Goal: Check status: Check status

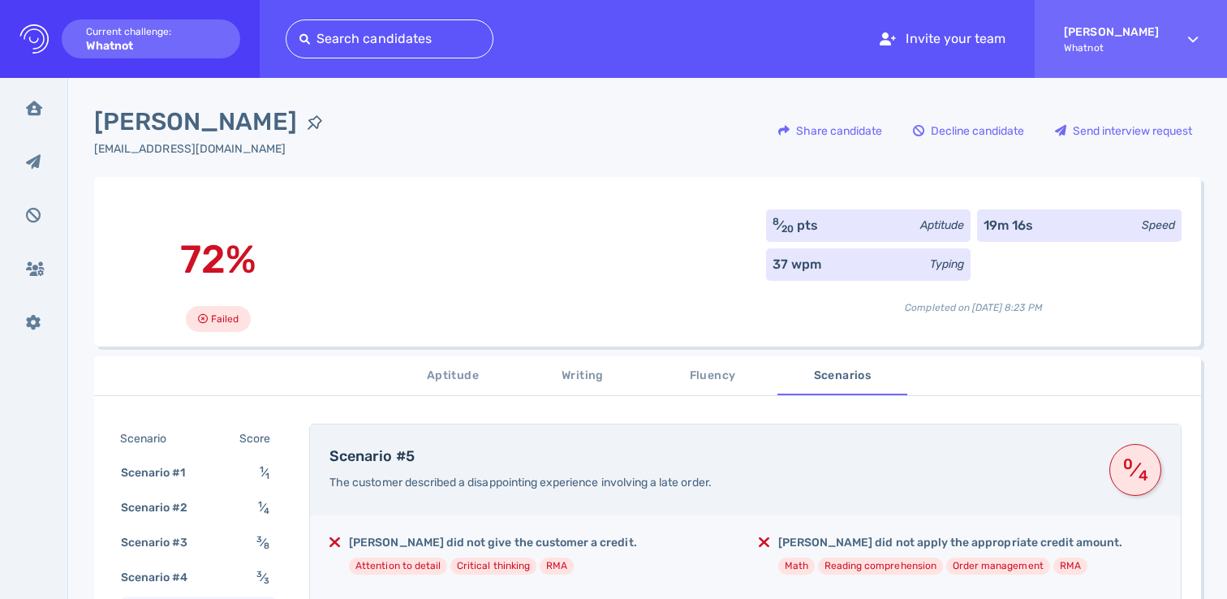
scroll to position [213, 0]
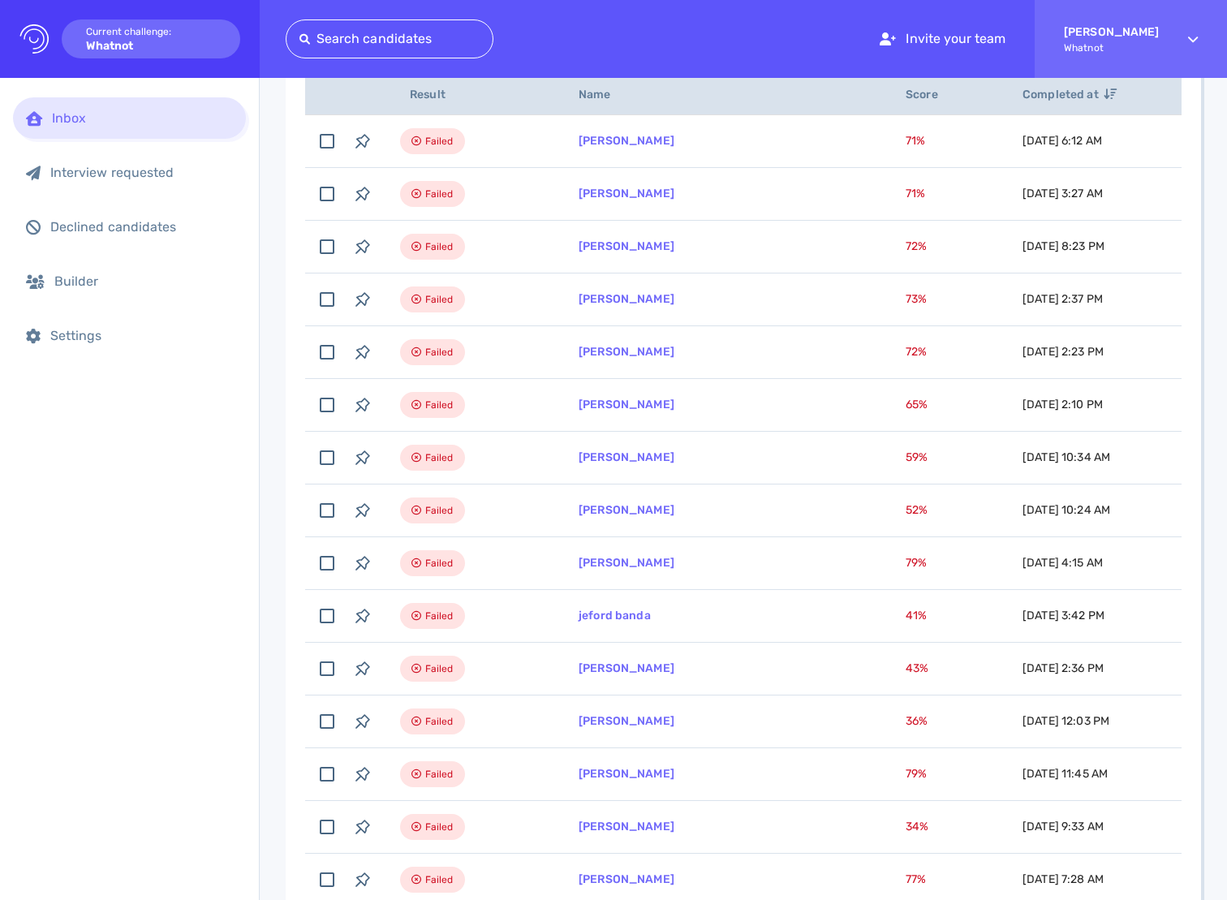
scroll to position [113, 0]
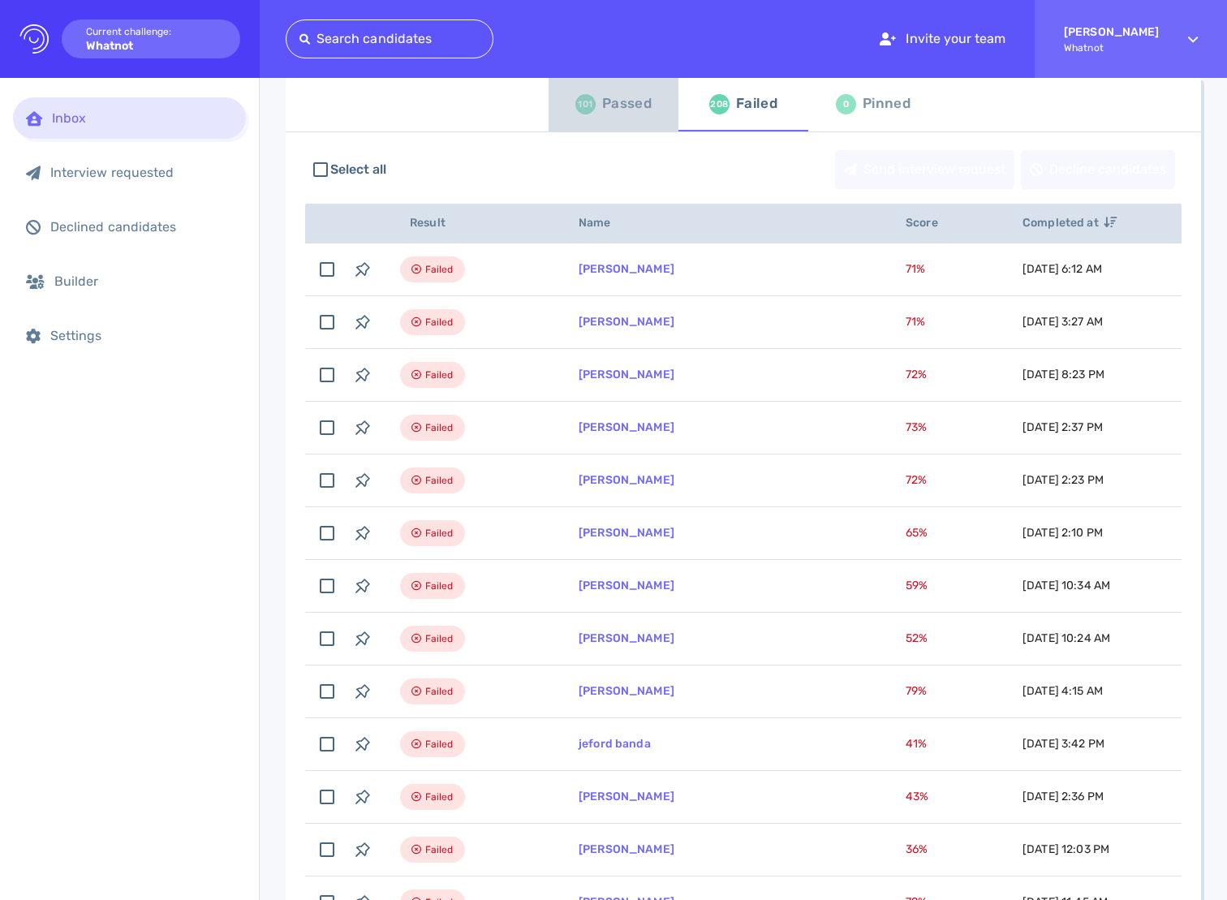
click at [602, 97] on div "Passed" at bounding box center [626, 104] width 49 height 24
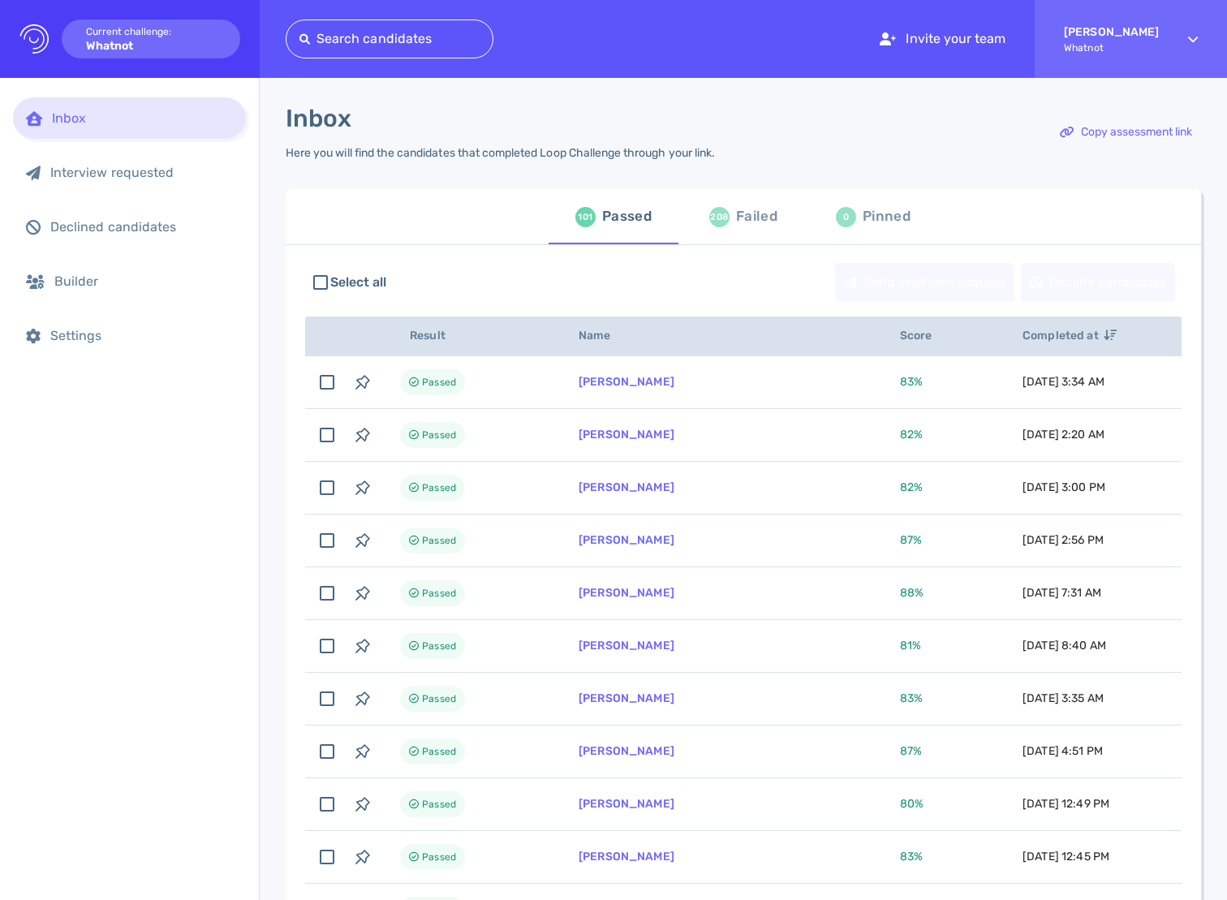
click at [99, 125] on div "Inbox" at bounding box center [142, 117] width 181 height 15
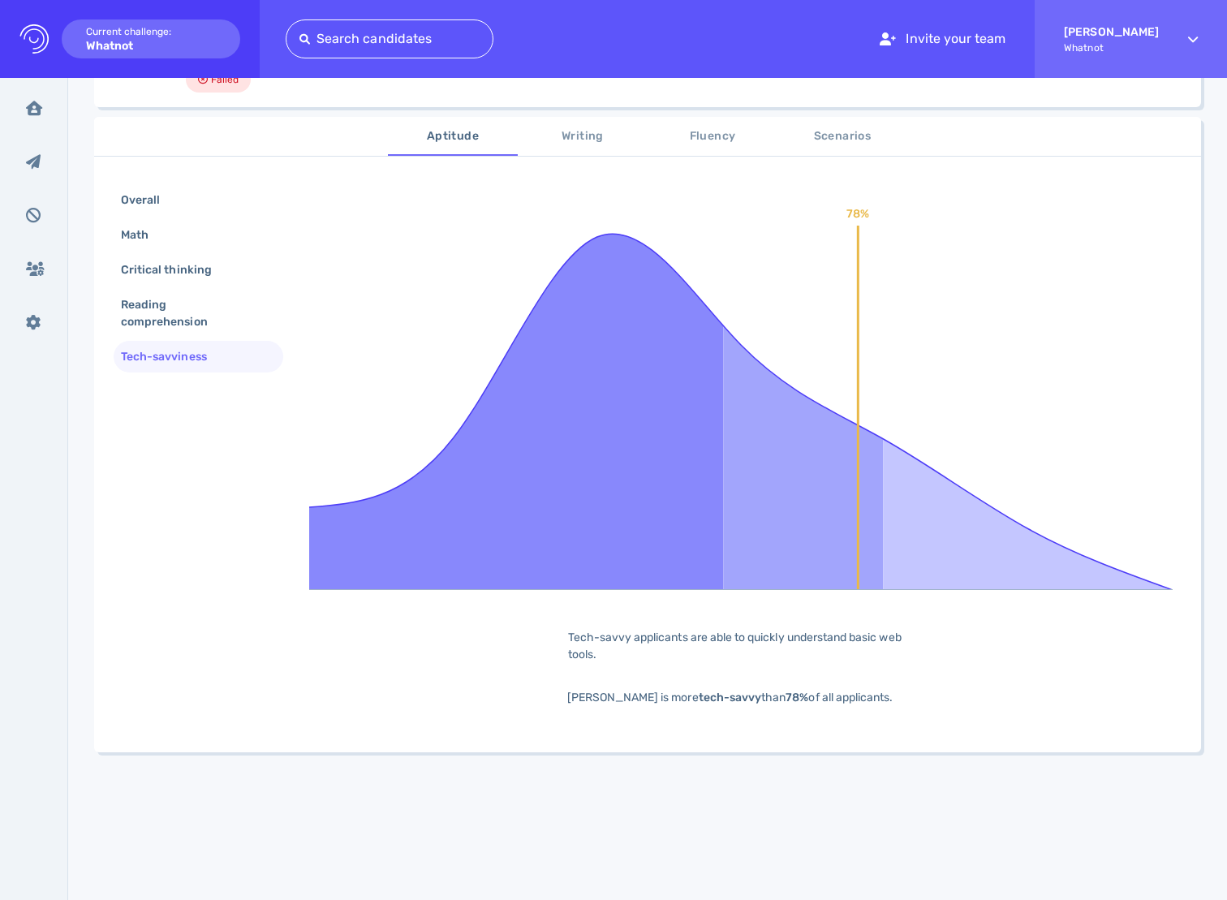
scroll to position [269, 0]
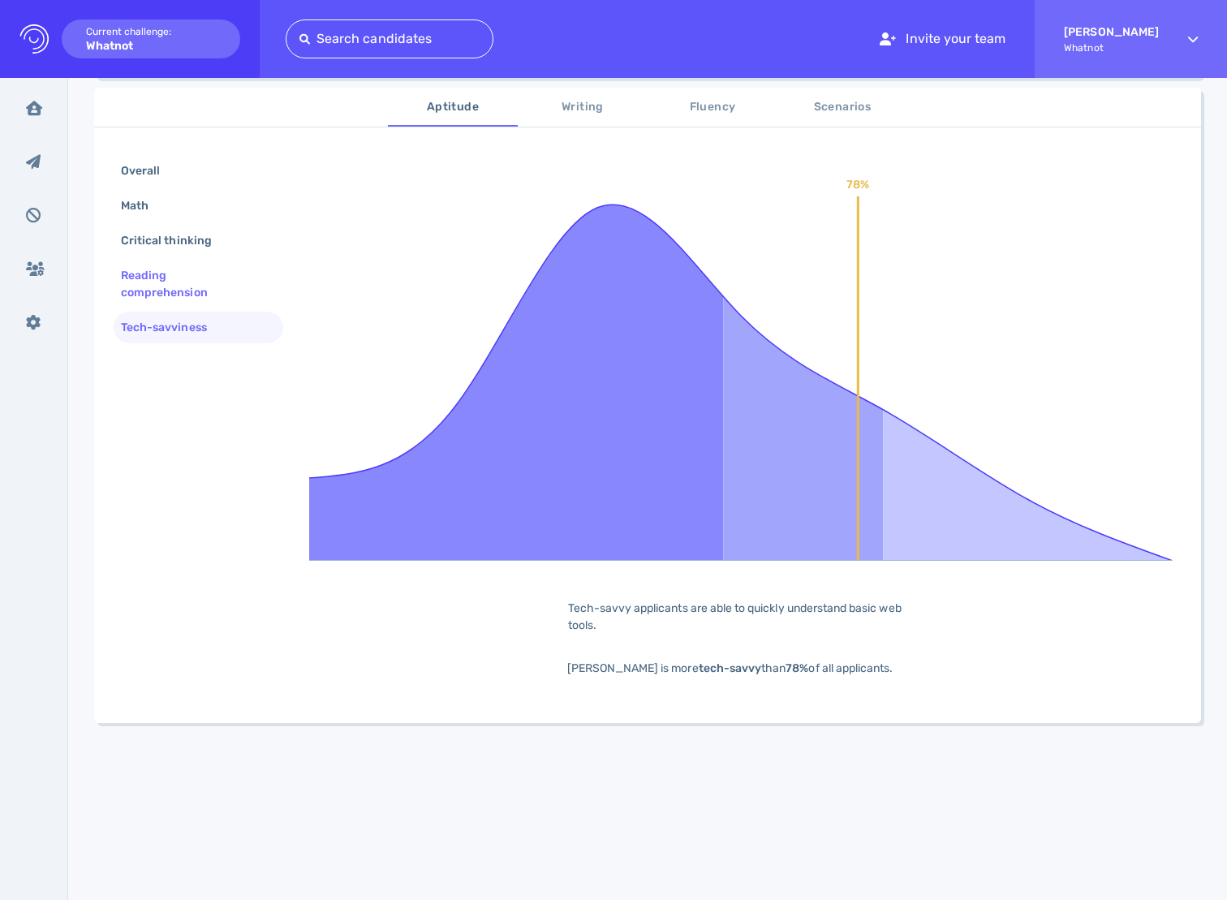
click at [142, 273] on div "Reading comprehension" at bounding box center [192, 284] width 148 height 41
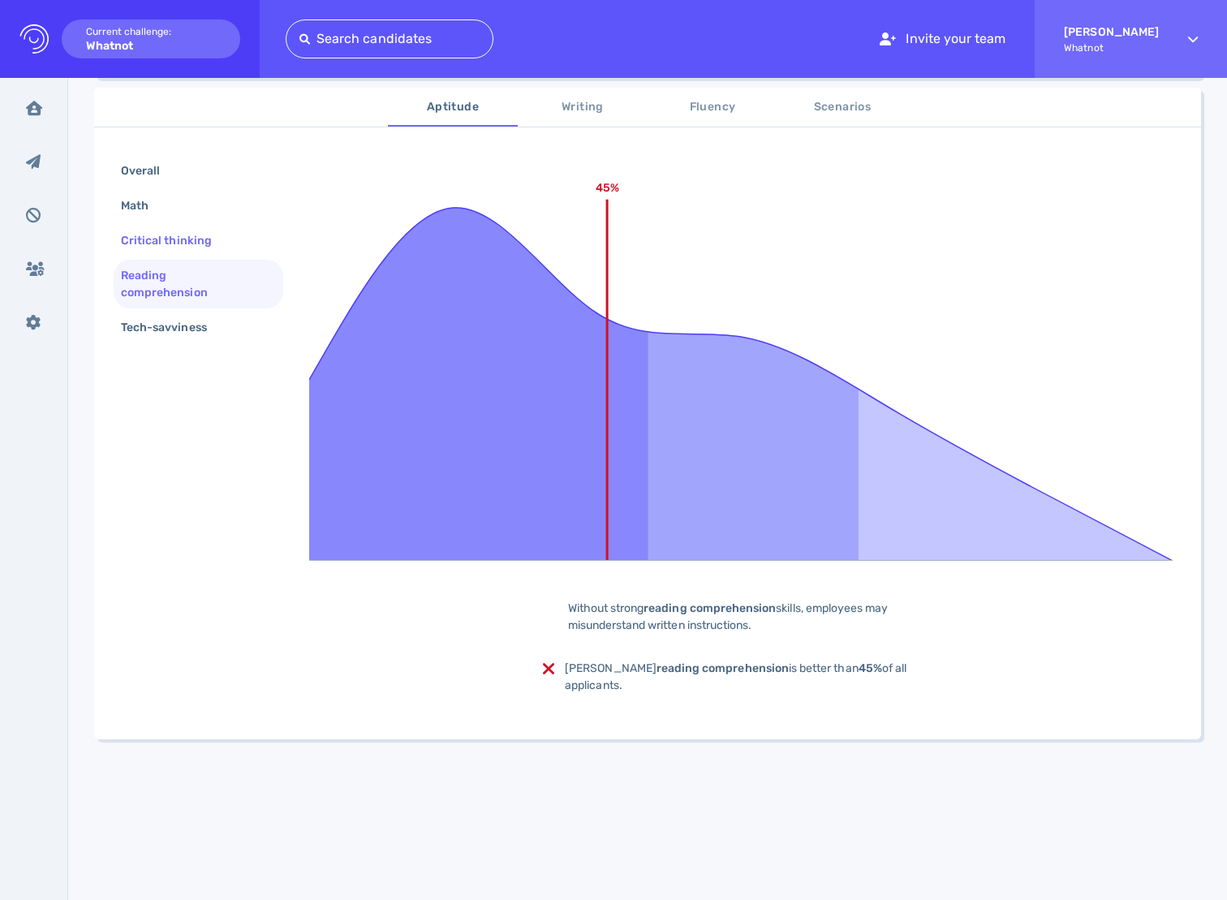
click at [143, 240] on div "Critical thinking" at bounding box center [175, 241] width 114 height 24
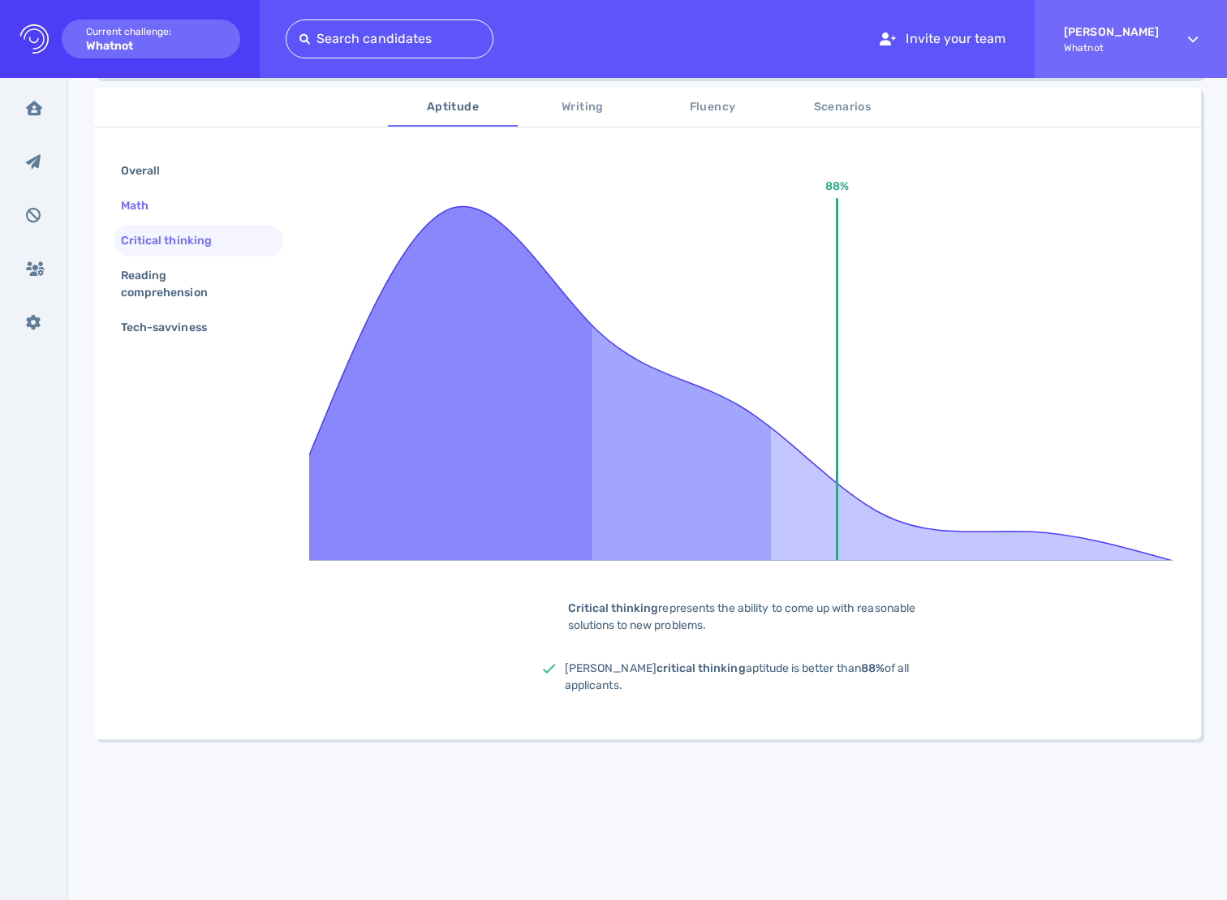
click at [140, 208] on div "Math" at bounding box center [143, 206] width 50 height 24
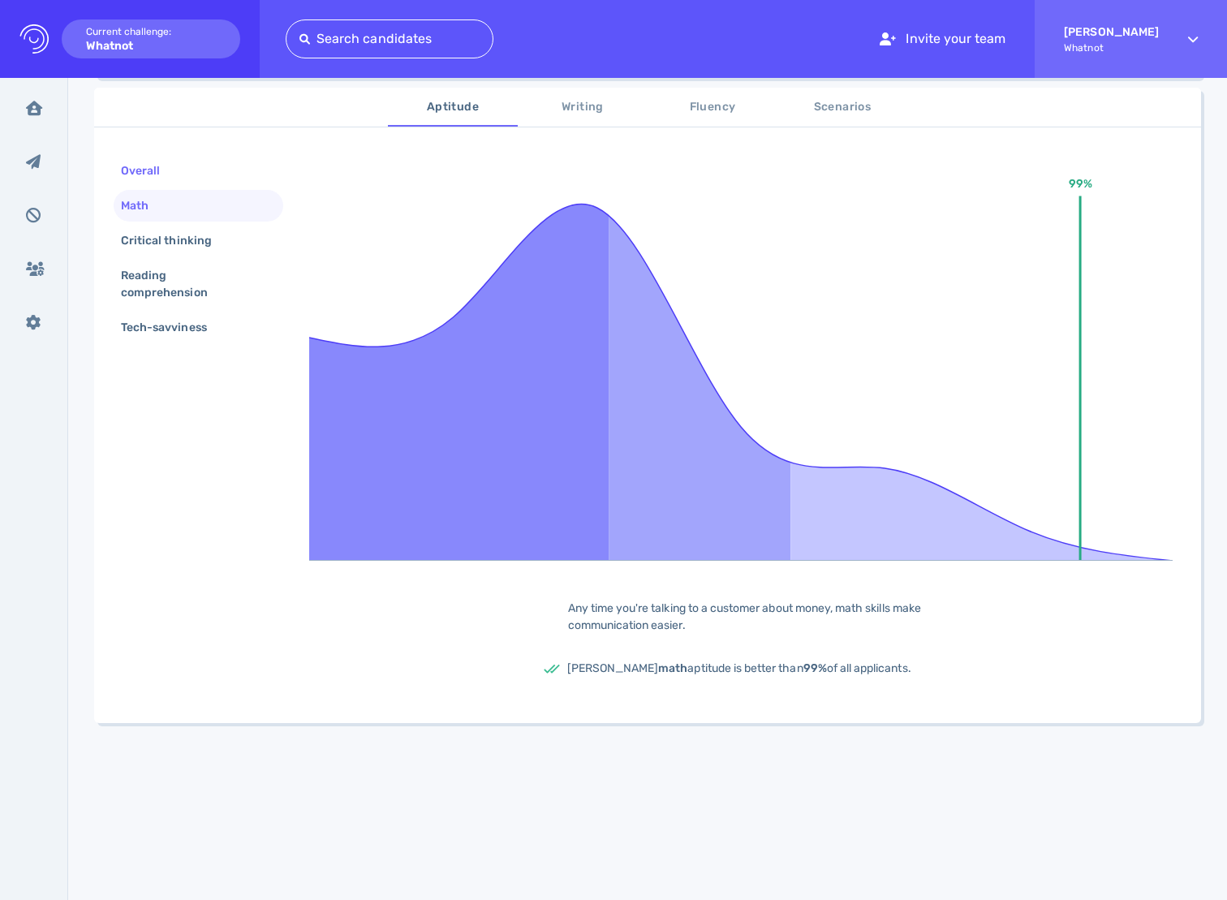
click at [139, 171] on div "Overall" at bounding box center [149, 171] width 62 height 24
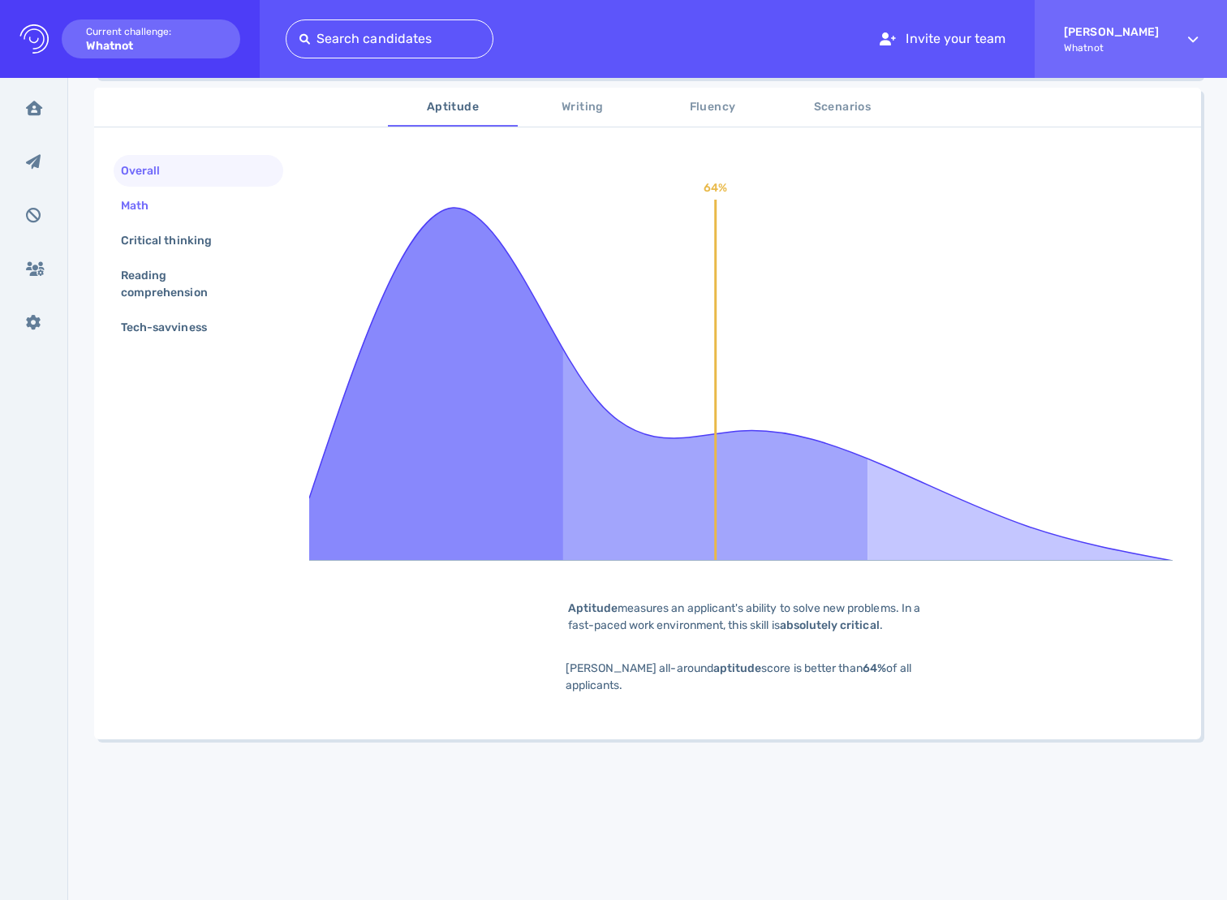
click at [137, 206] on div "Math" at bounding box center [143, 206] width 50 height 24
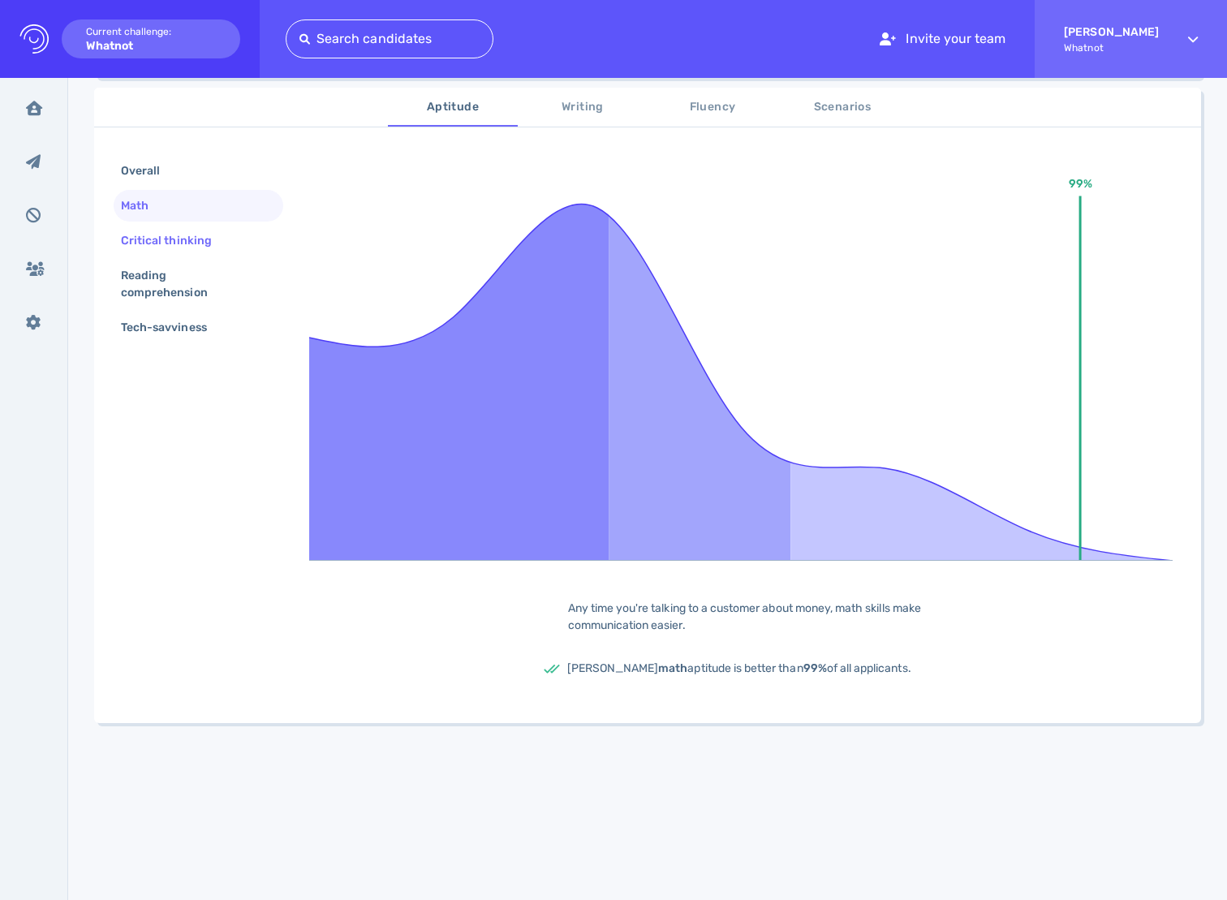
click at [138, 239] on div "Critical thinking" at bounding box center [175, 241] width 114 height 24
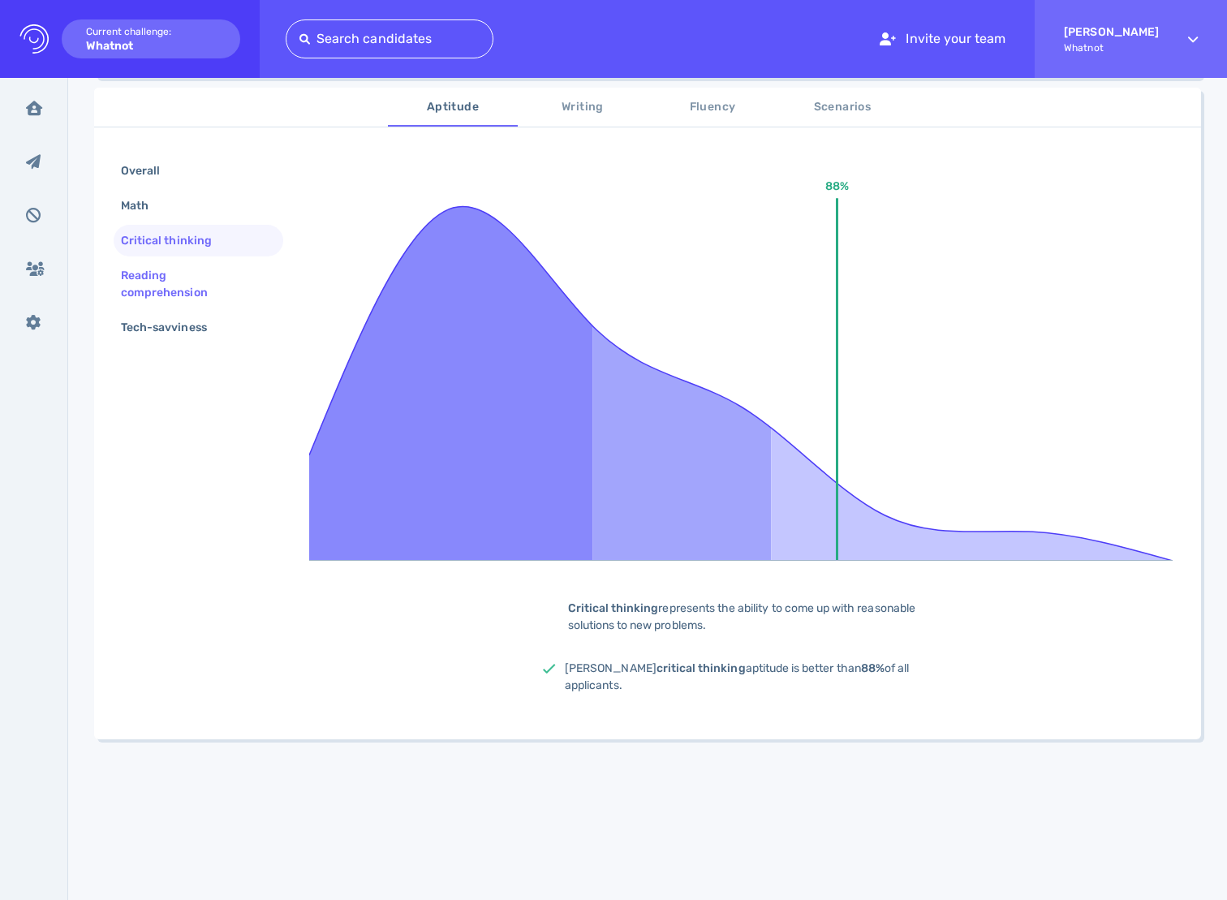
click at [147, 271] on div "Reading comprehension" at bounding box center [192, 284] width 148 height 41
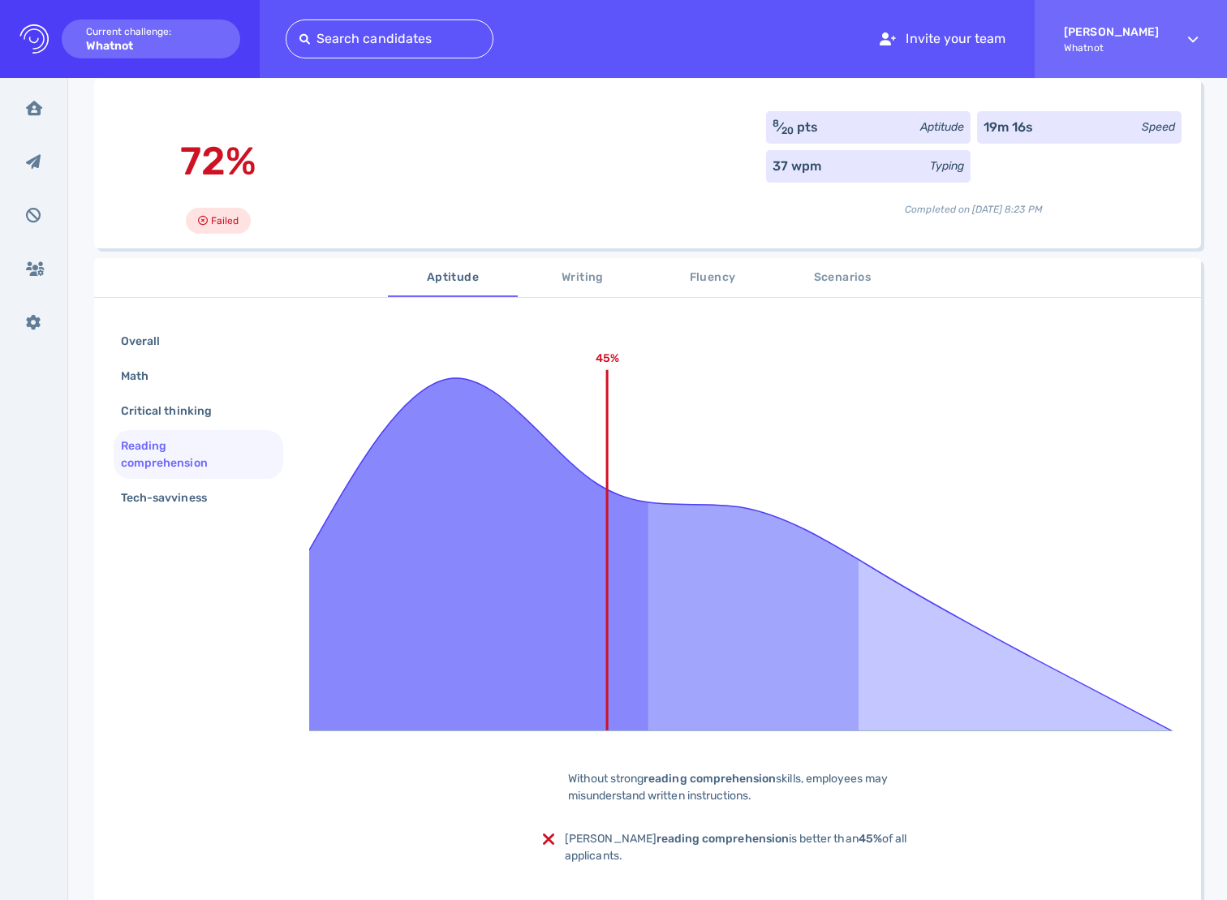
scroll to position [0, 0]
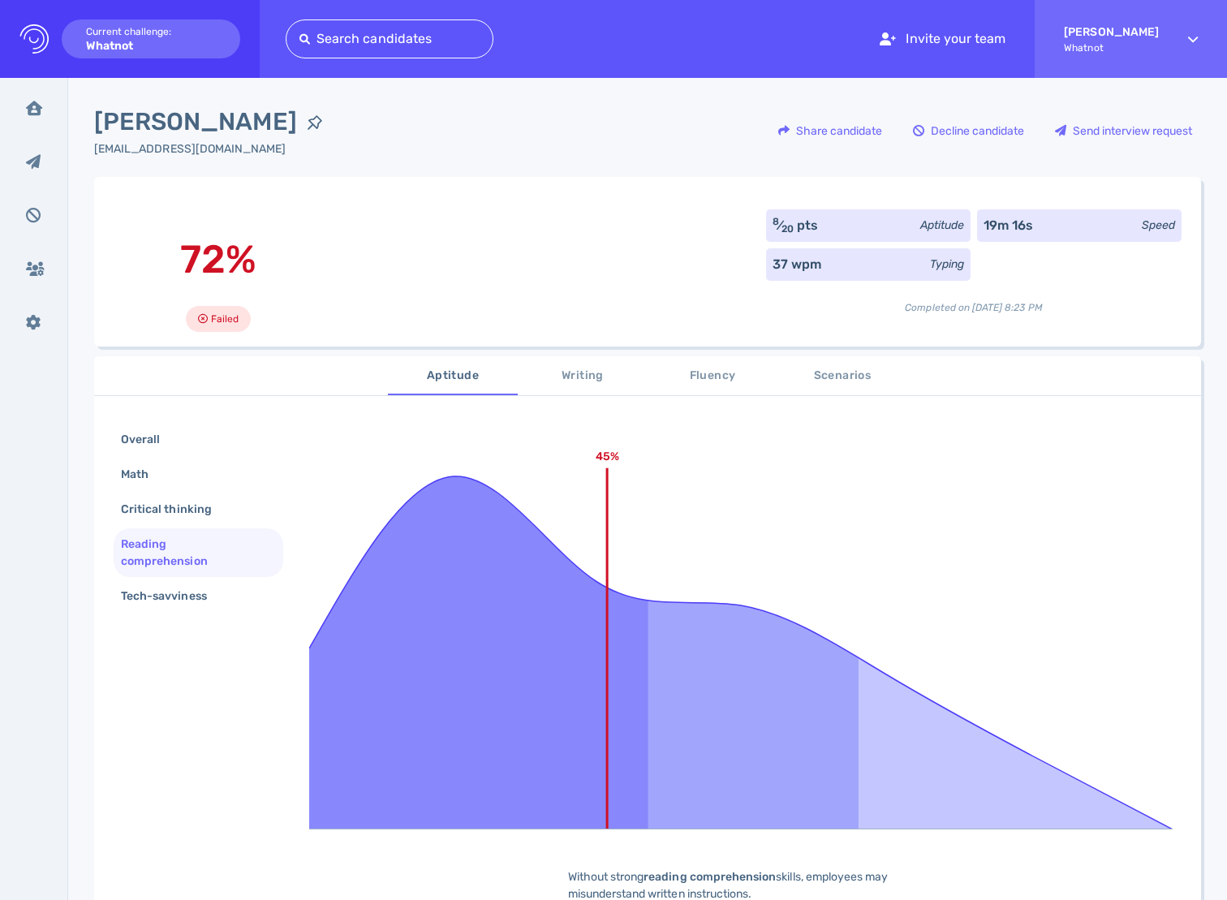
click at [842, 379] on span "Scenarios" at bounding box center [842, 376] width 110 height 20
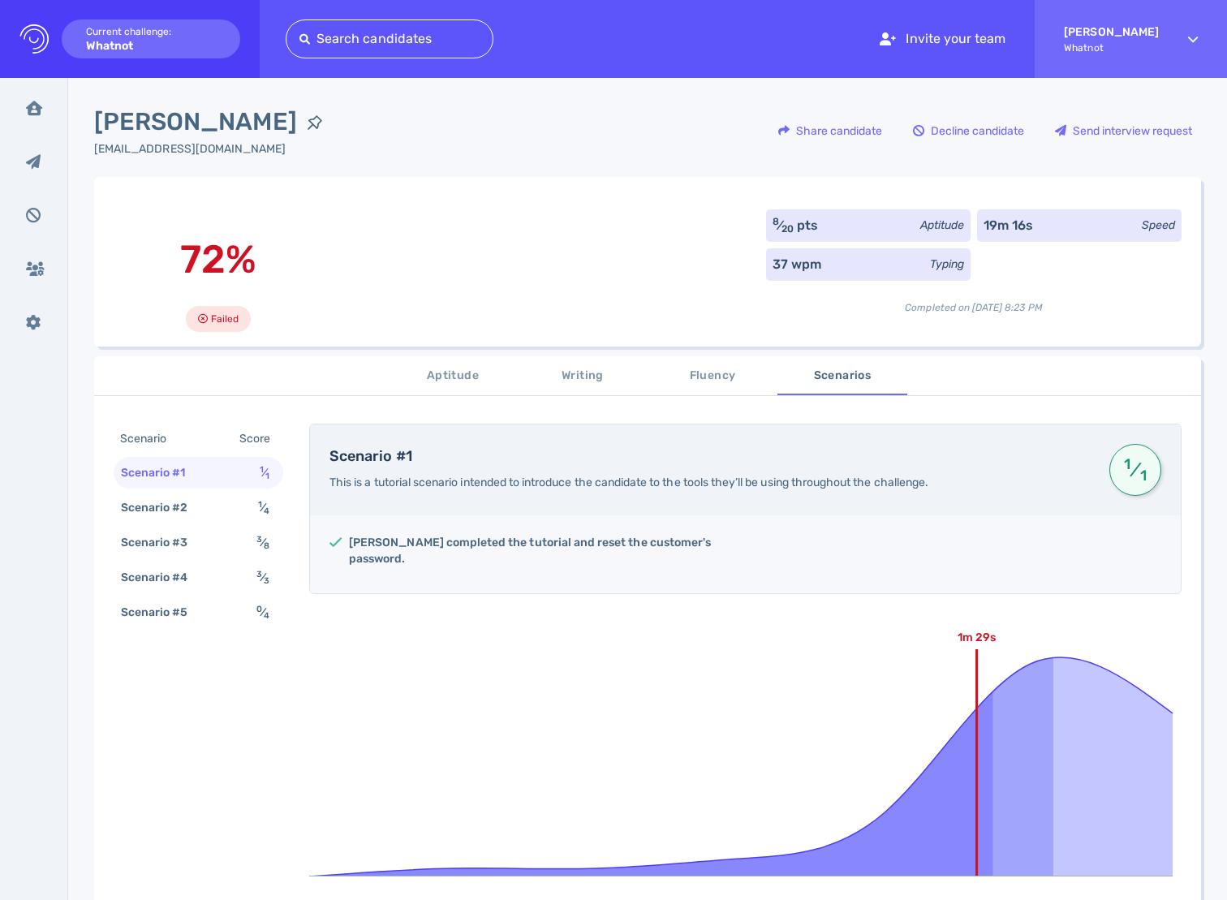
scroll to position [269, 0]
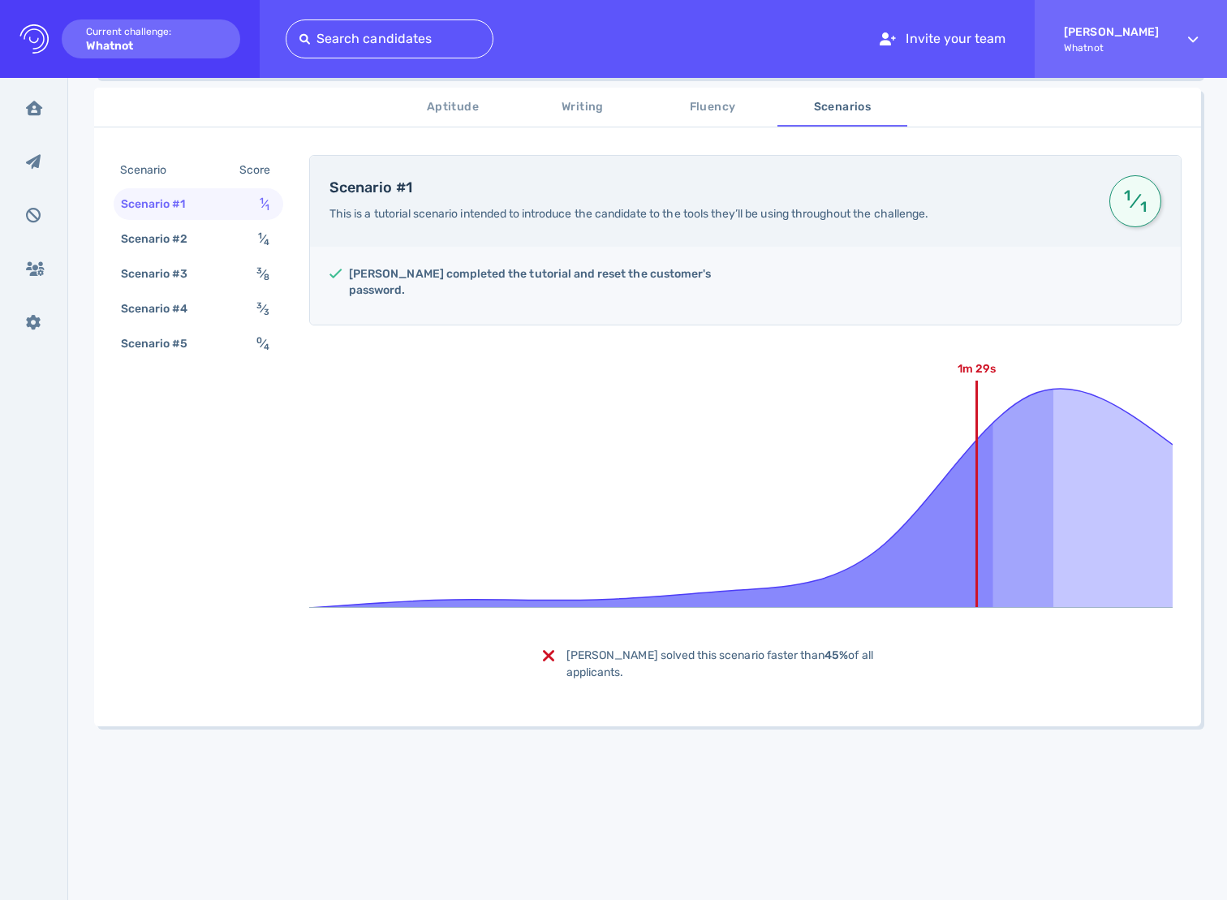
click at [570, 114] on span "Writing" at bounding box center [582, 107] width 110 height 20
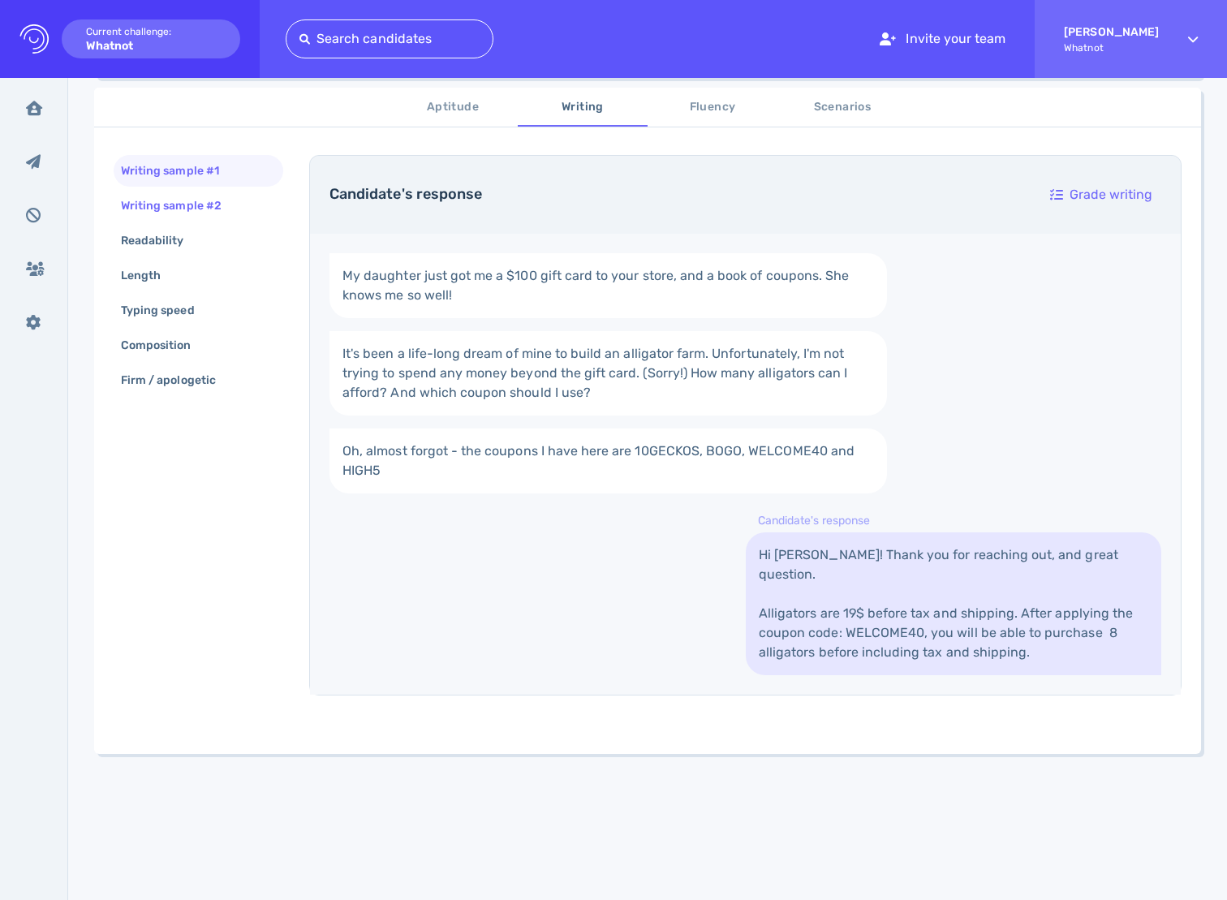
click at [191, 213] on div "Writing sample #2" at bounding box center [179, 206] width 123 height 24
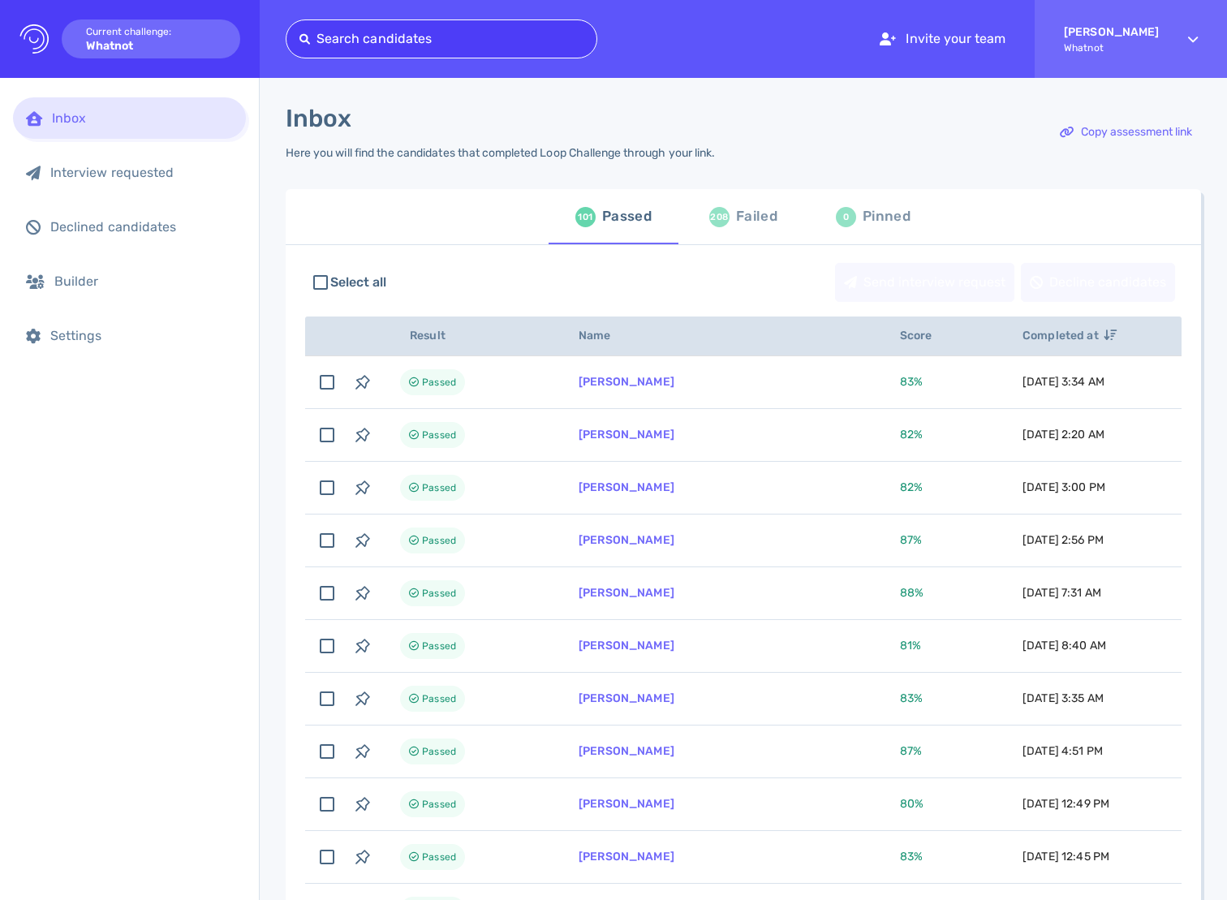
click at [420, 41] on div at bounding box center [441, 39] width 284 height 23
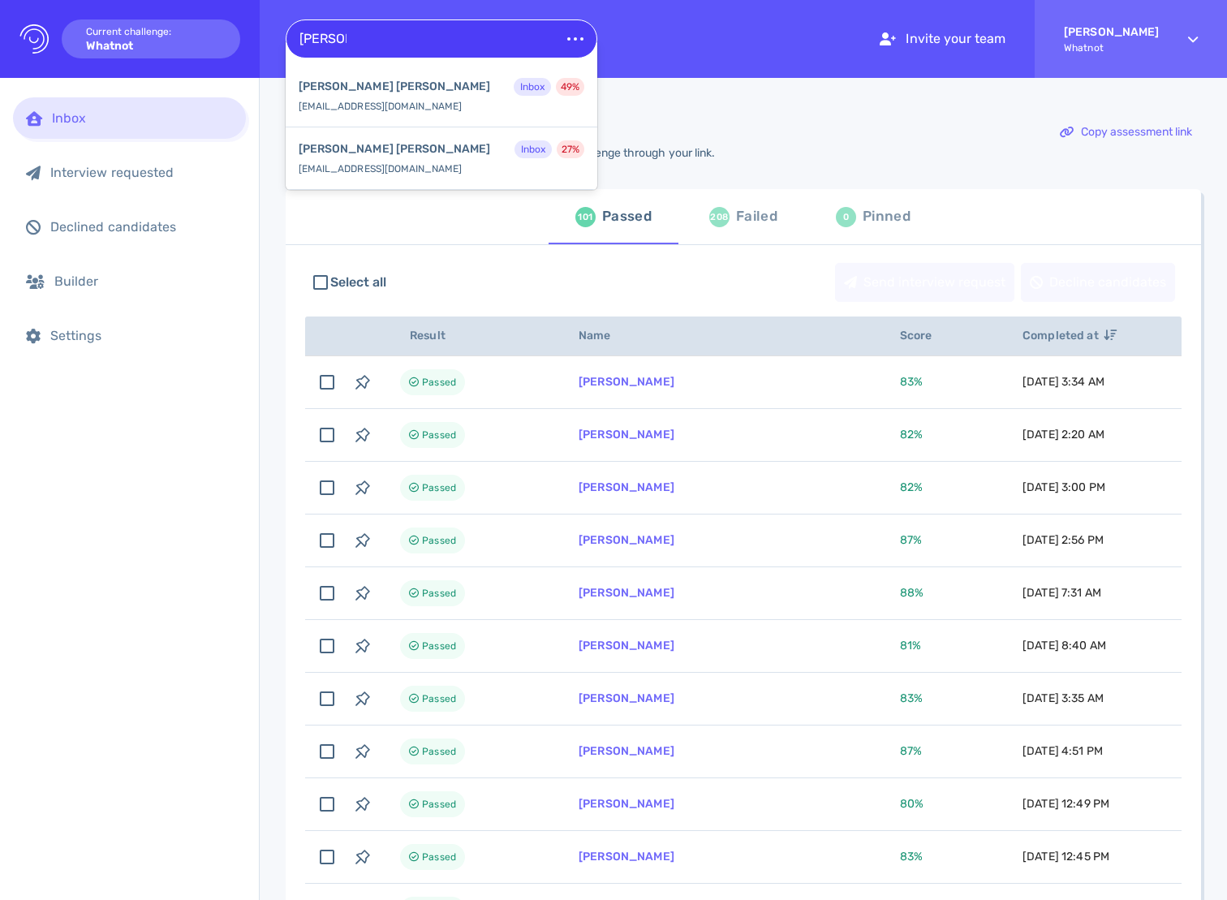
type input "Daryl Ba"
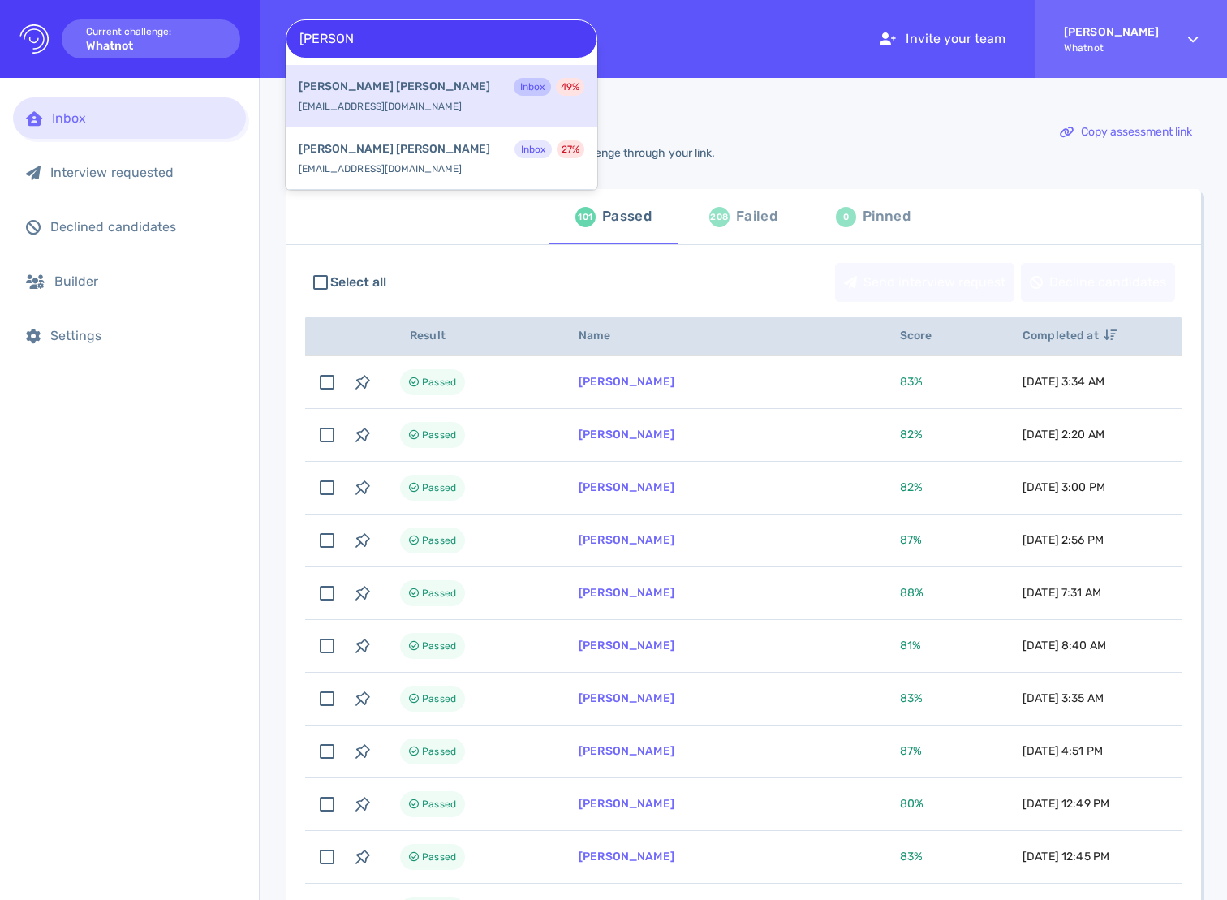
click at [450, 110] on div "Daryl Bartholomew Inbox 49 % darylfbartholomew@gmail.com" at bounding box center [442, 96] width 312 height 62
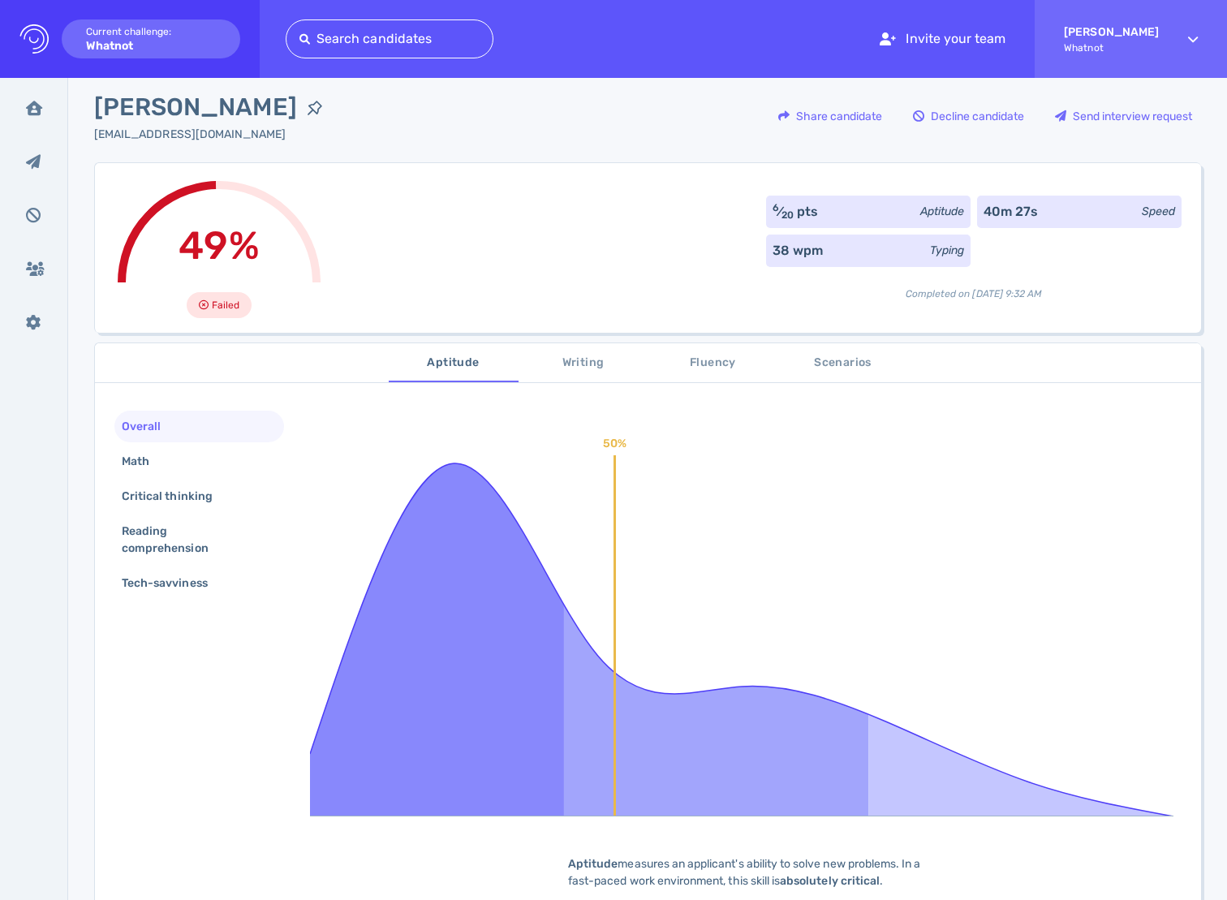
scroll to position [27, 0]
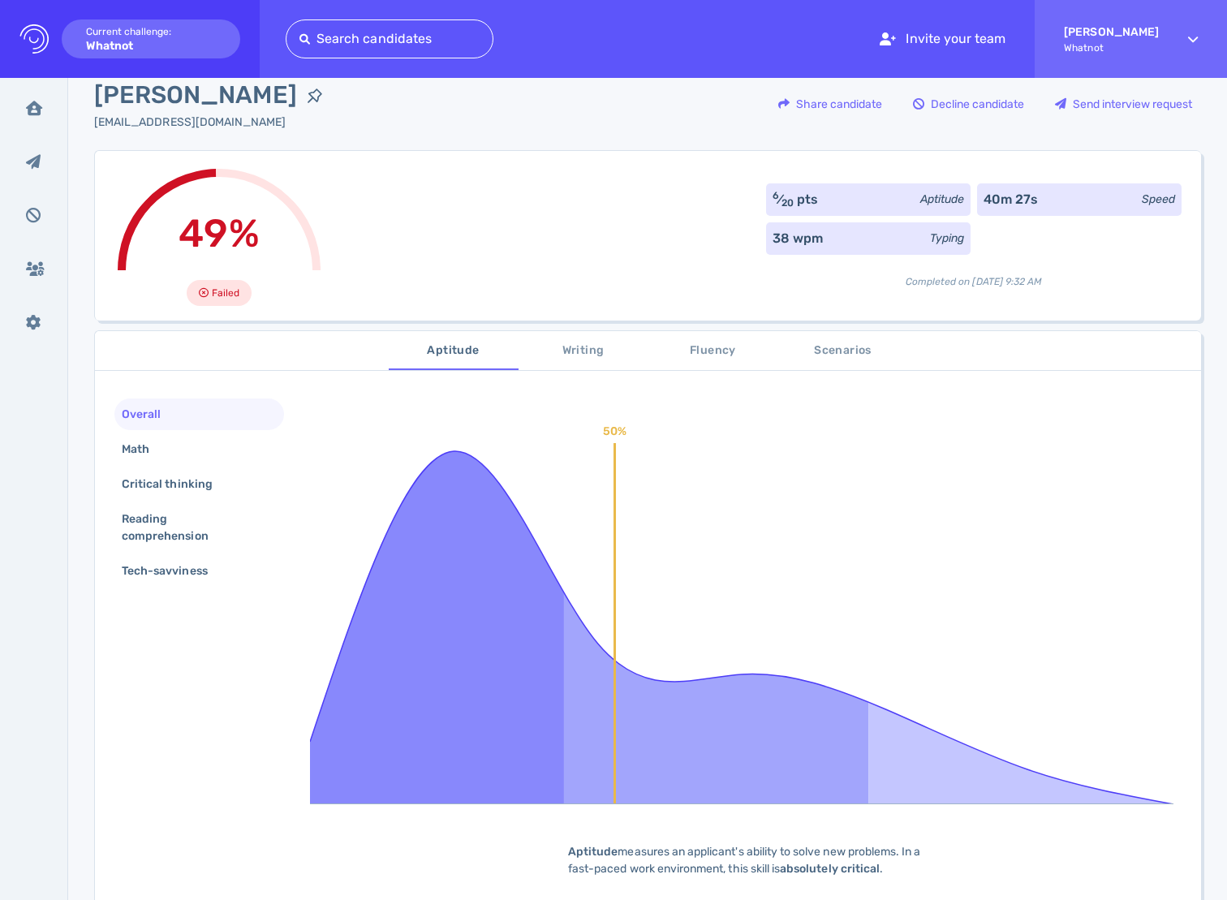
click at [622, 240] on div "49% Failed 6 ⁄ 20 pts Aptitude 40m 27s Speed 38 wpm Typing Completed on Septemb…" at bounding box center [647, 235] width 1107 height 170
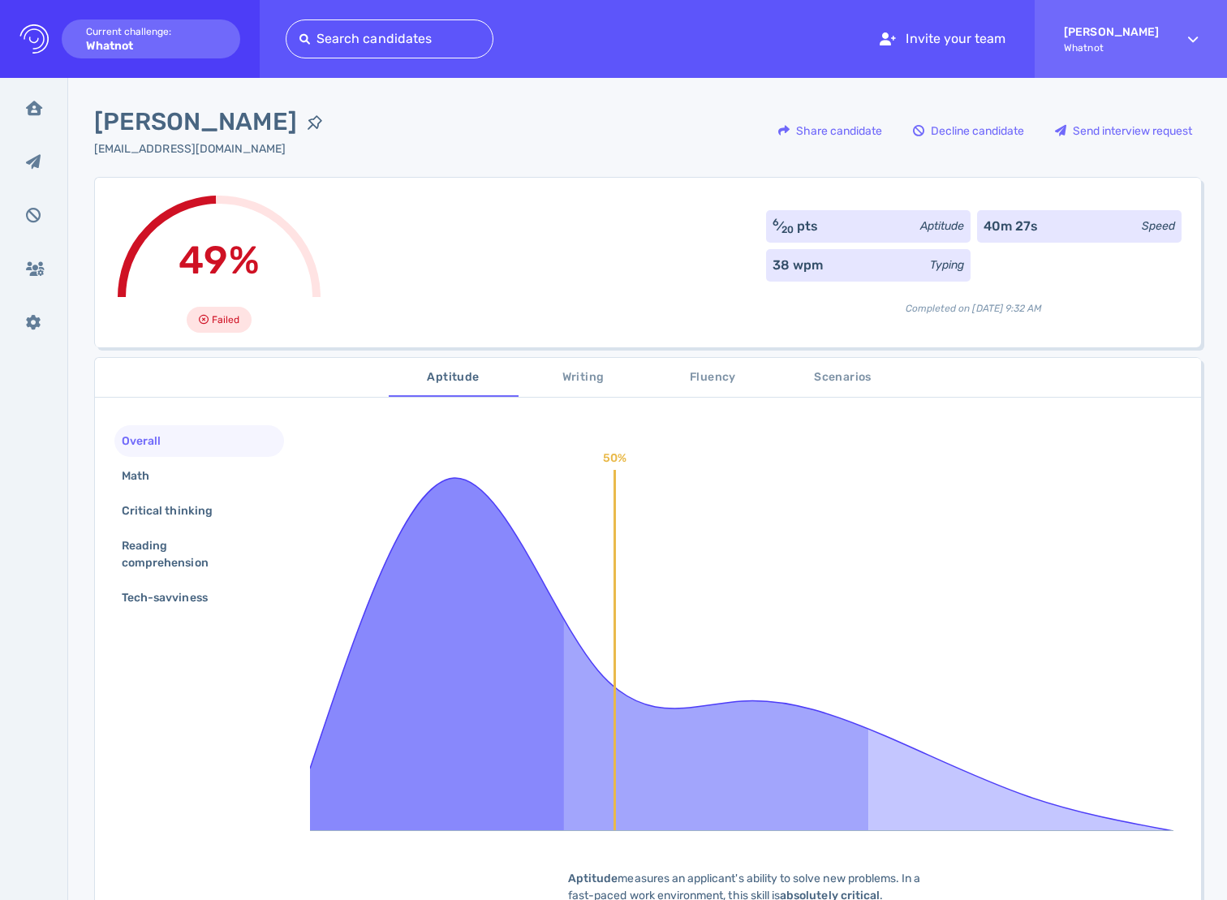
click at [447, 239] on div "49% Failed 6 ⁄ 20 pts Aptitude 40m 27s Speed 38 wpm Typing Completed on Septemb…" at bounding box center [647, 262] width 1107 height 170
click at [845, 372] on span "Scenarios" at bounding box center [843, 378] width 110 height 20
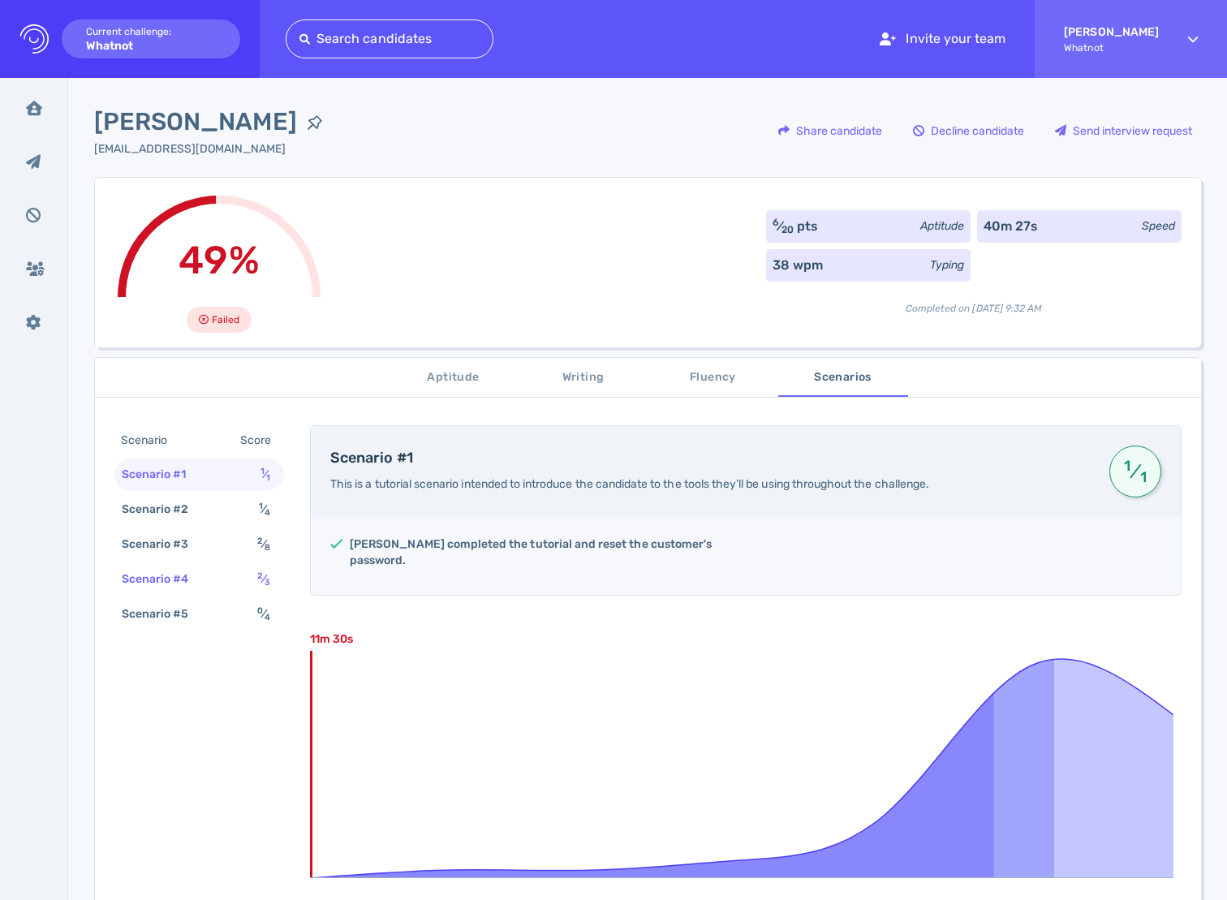
click at [236, 579] on div "Scenario #4 2 ⁄ 3" at bounding box center [199, 579] width 170 height 32
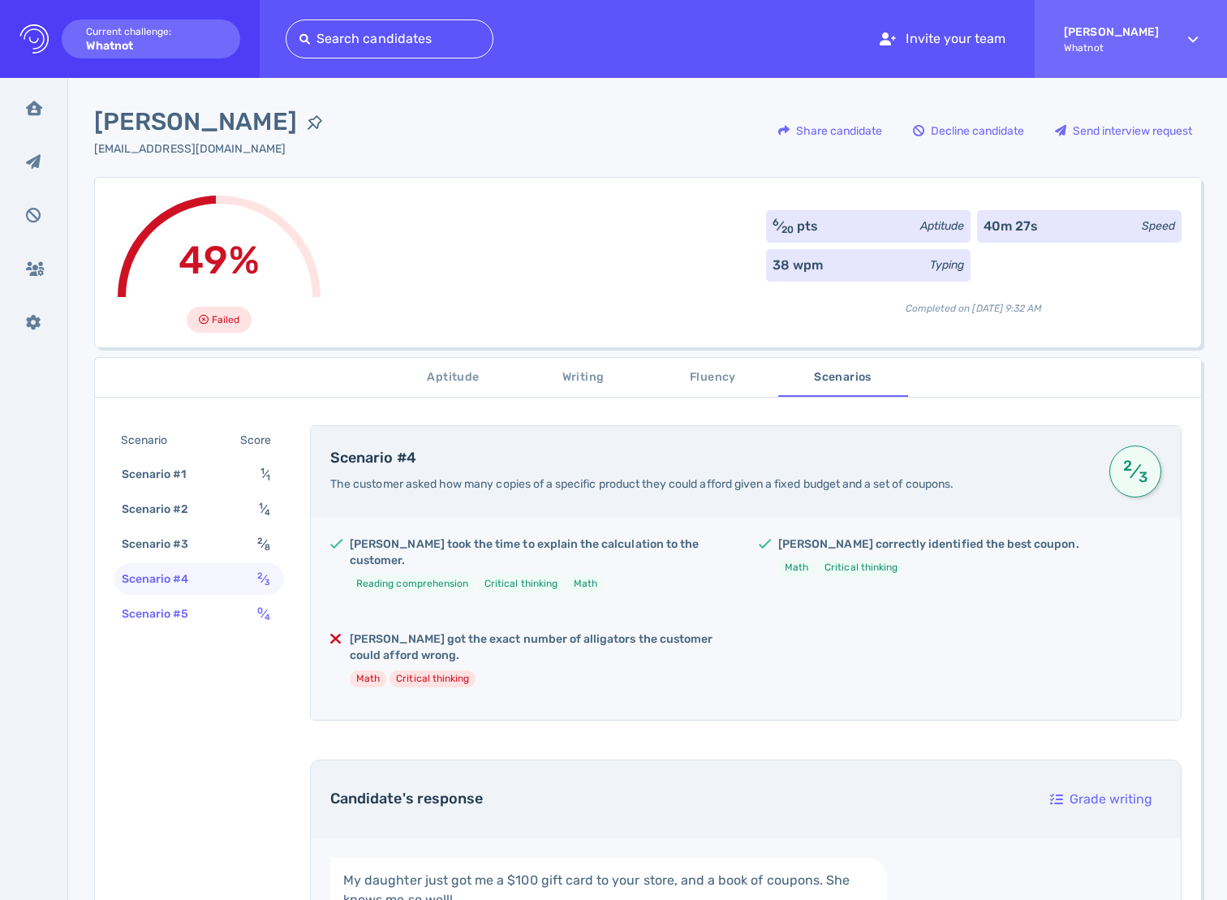
click at [237, 611] on div "Scenario #5 0 ⁄ 4" at bounding box center [199, 614] width 170 height 32
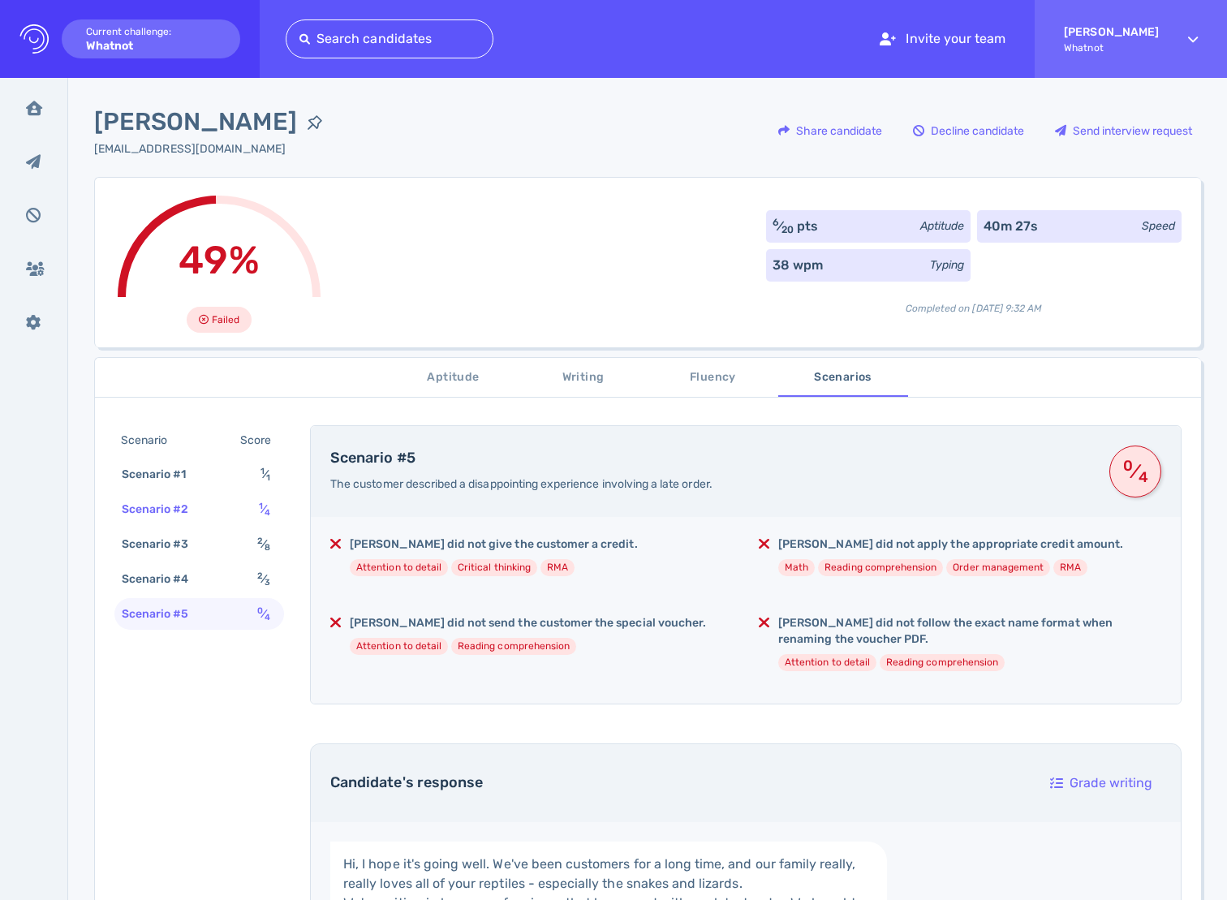
click at [256, 518] on div "1 ⁄ 4" at bounding box center [268, 509] width 24 height 24
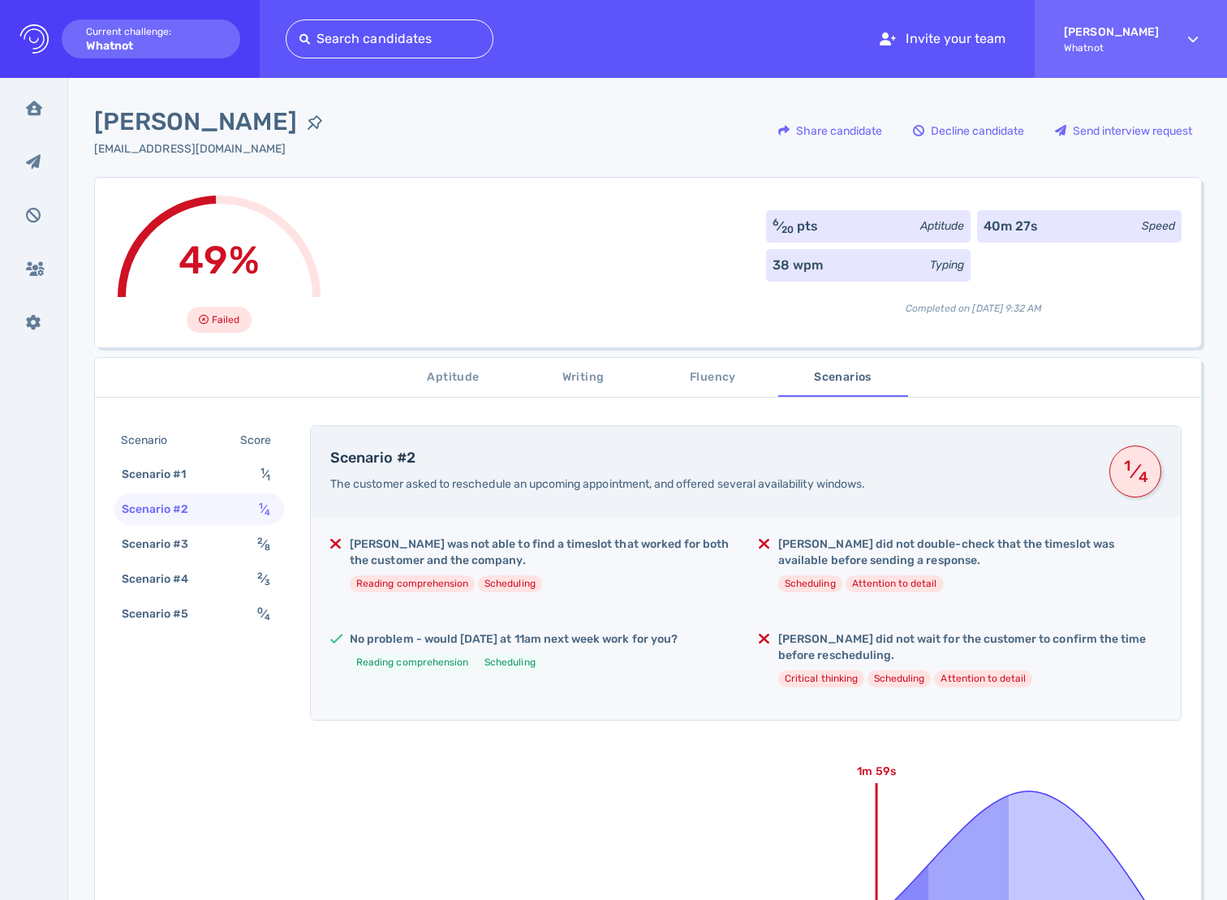
click at [220, 441] on div "Scenario Score" at bounding box center [199, 440] width 170 height 30
click at [221, 477] on div "Scenario #1 1 ⁄ 1" at bounding box center [199, 474] width 170 height 32
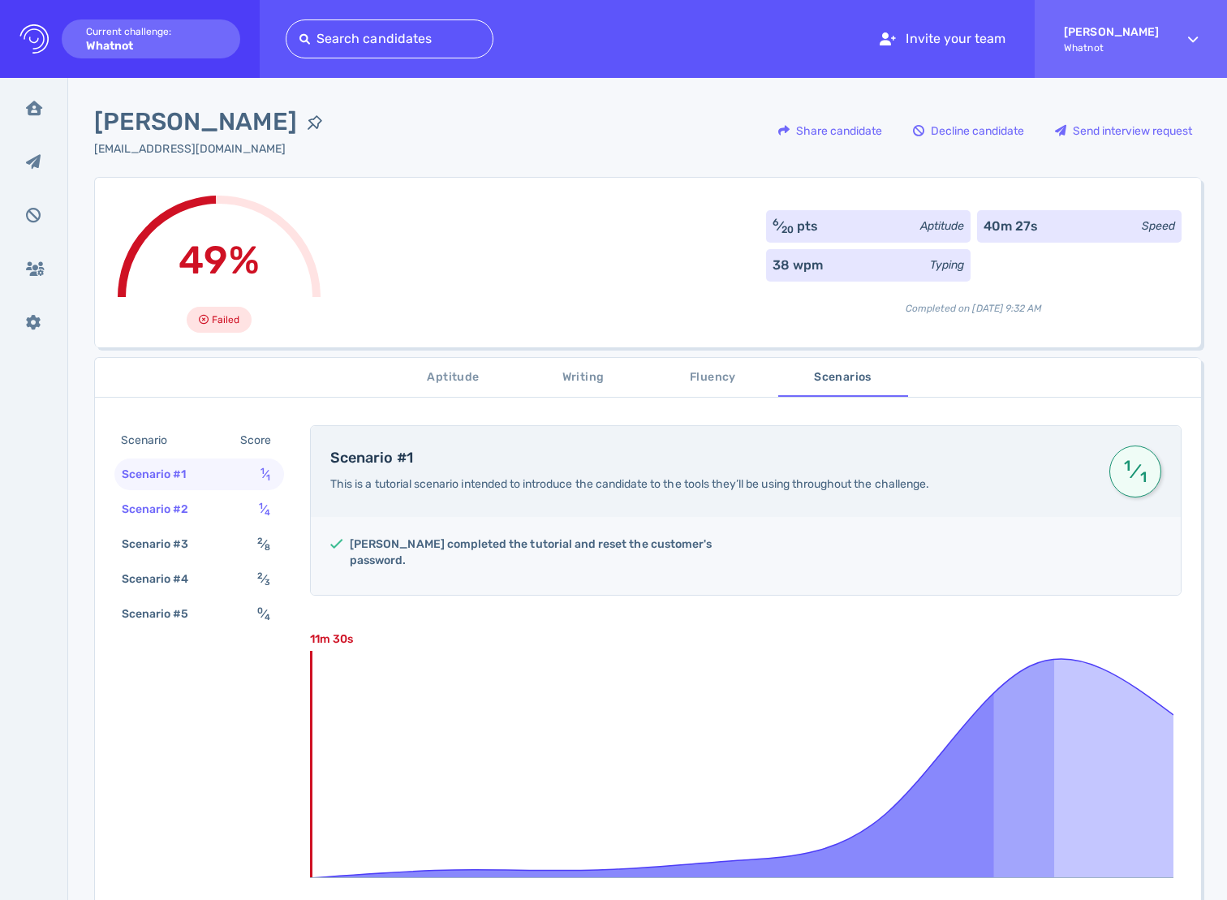
click at [221, 513] on div "Scenario #2 1 ⁄ 4" at bounding box center [199, 509] width 170 height 32
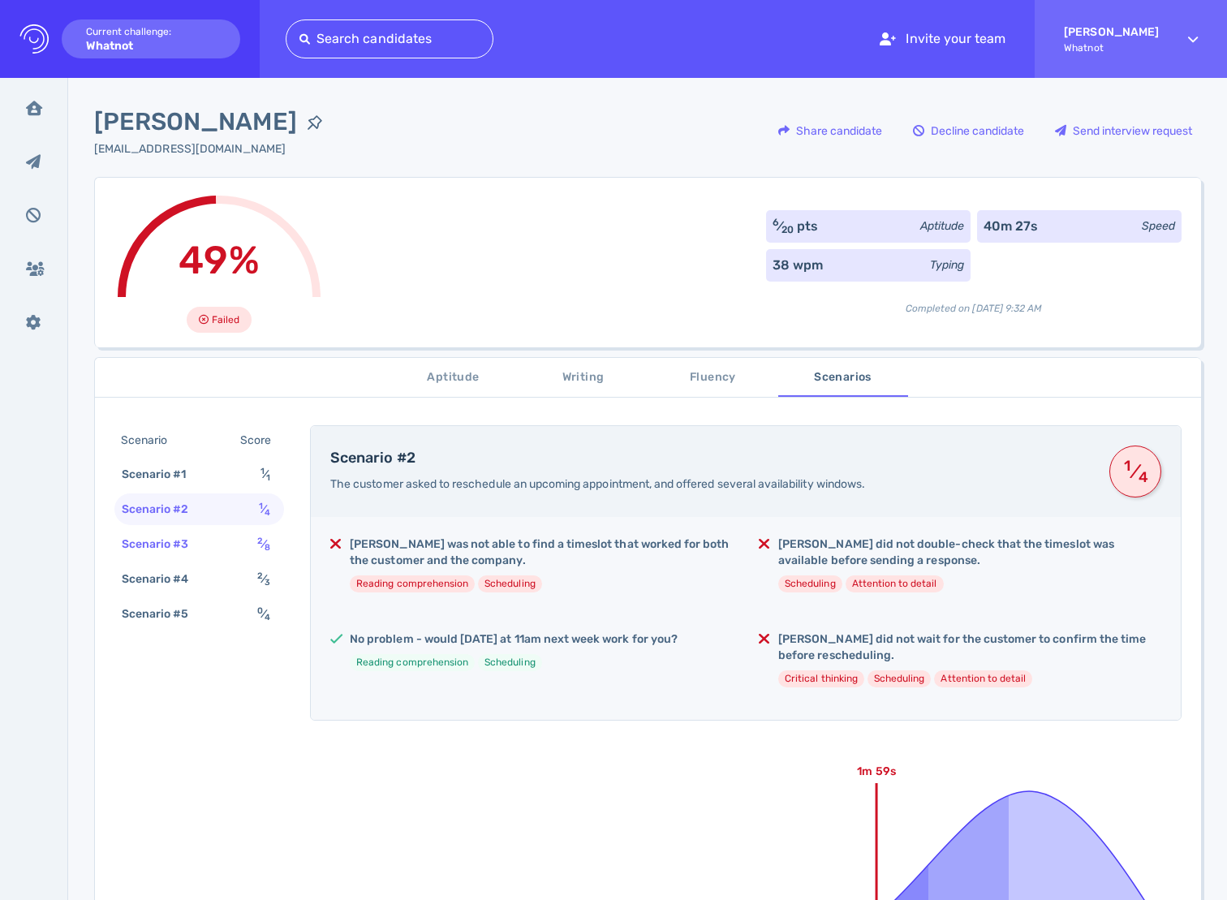
click at [249, 542] on div "Scenario #3 2 ⁄ 8" at bounding box center [199, 544] width 170 height 32
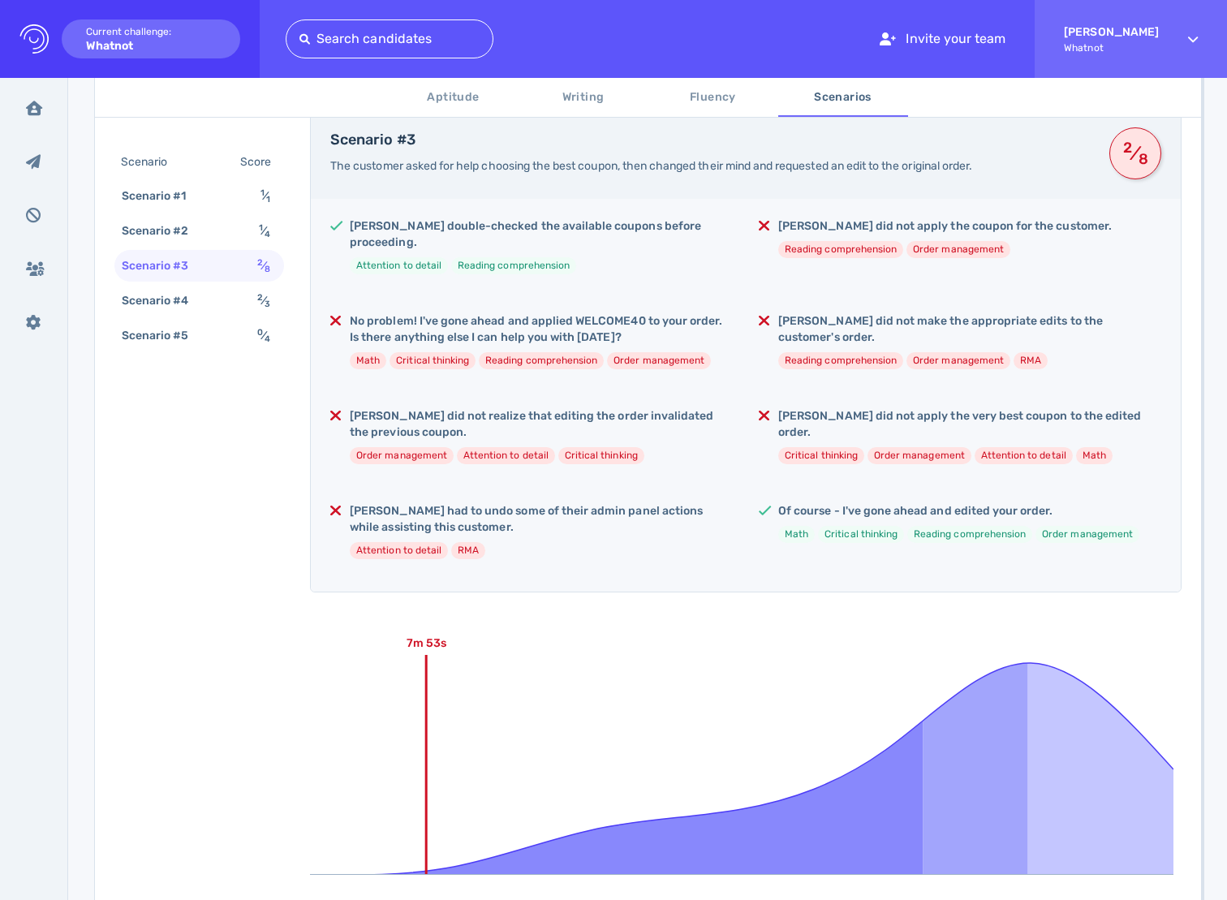
scroll to position [317, 0]
click at [943, 527] on li "Reading comprehension" at bounding box center [969, 535] width 125 height 17
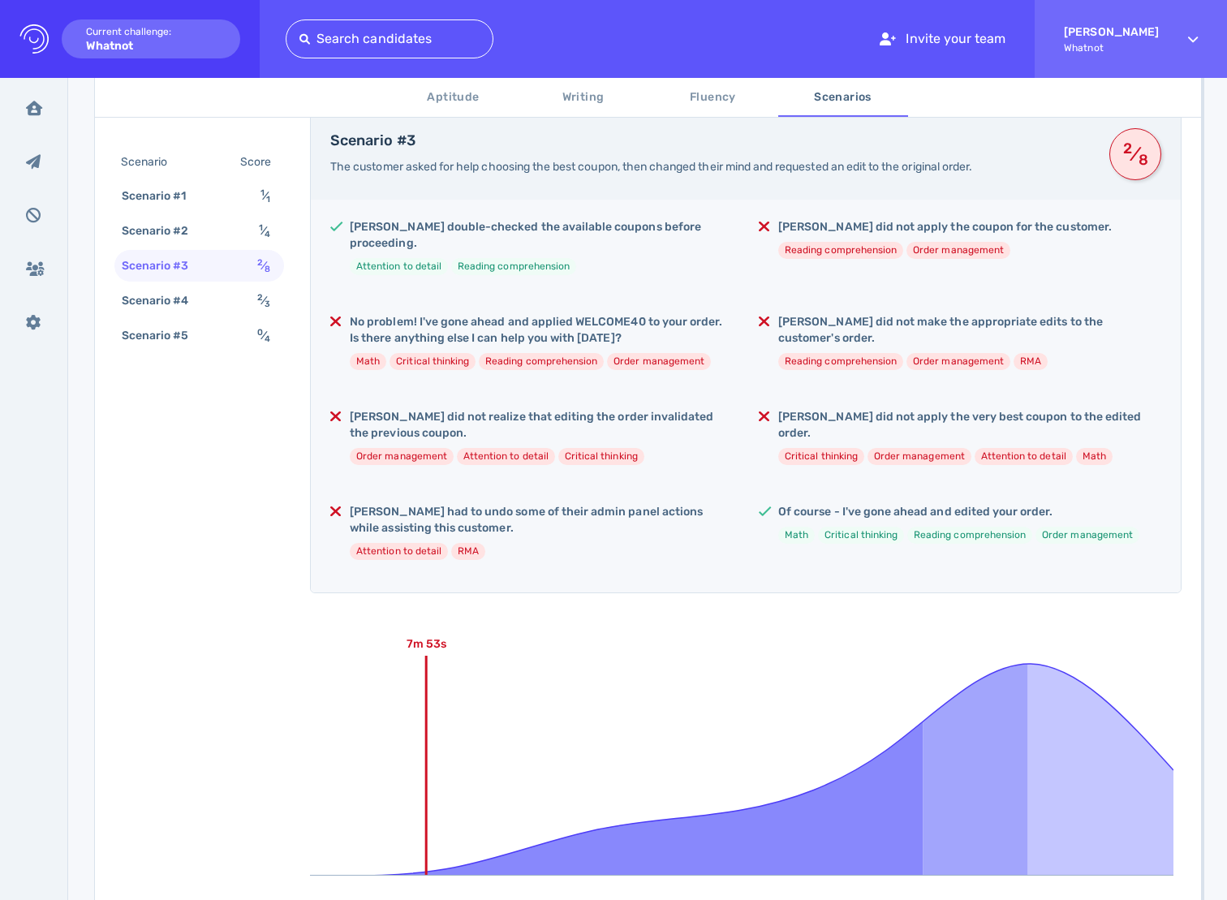
click at [891, 568] on div "Daryl double-checked the available coupons before proceeding. Attention to deta…" at bounding box center [746, 396] width 870 height 393
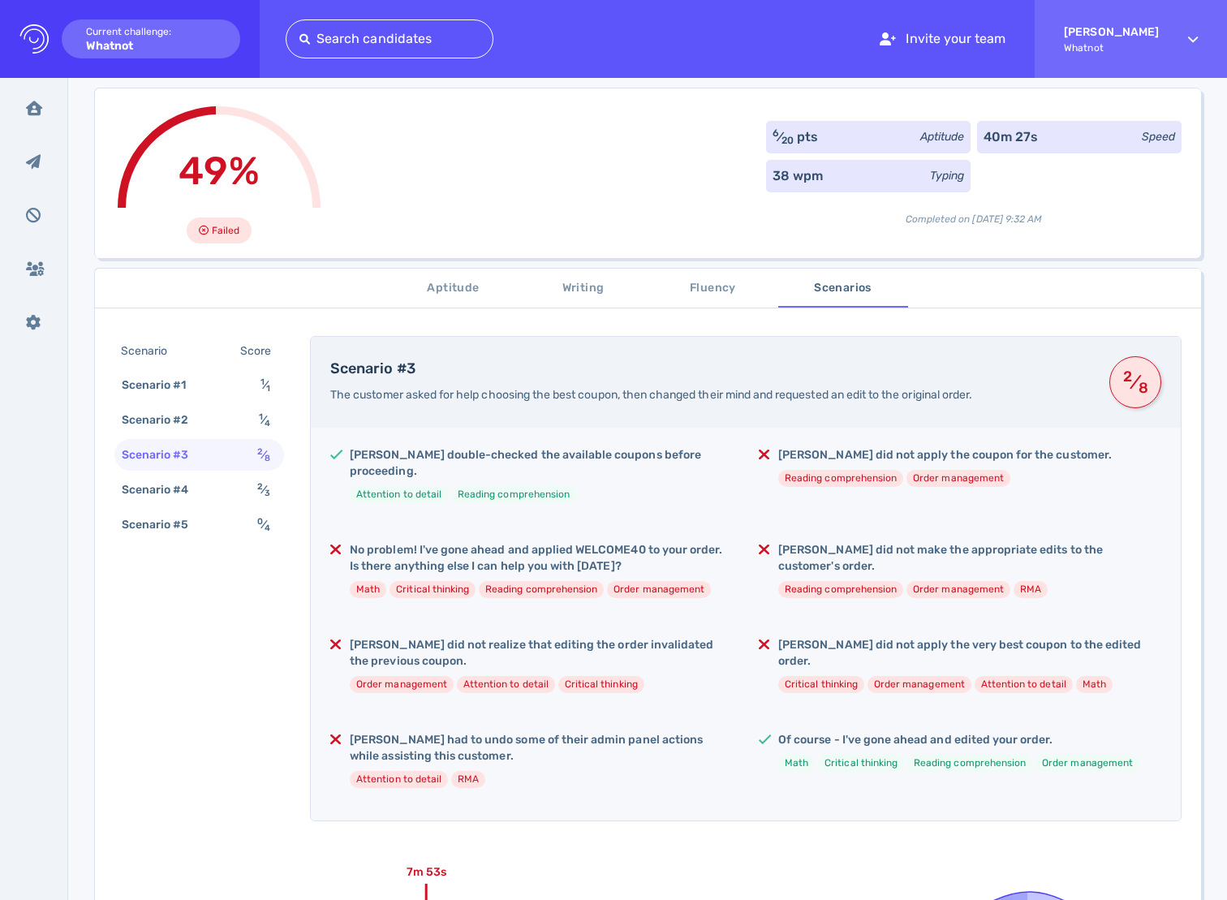
scroll to position [0, 0]
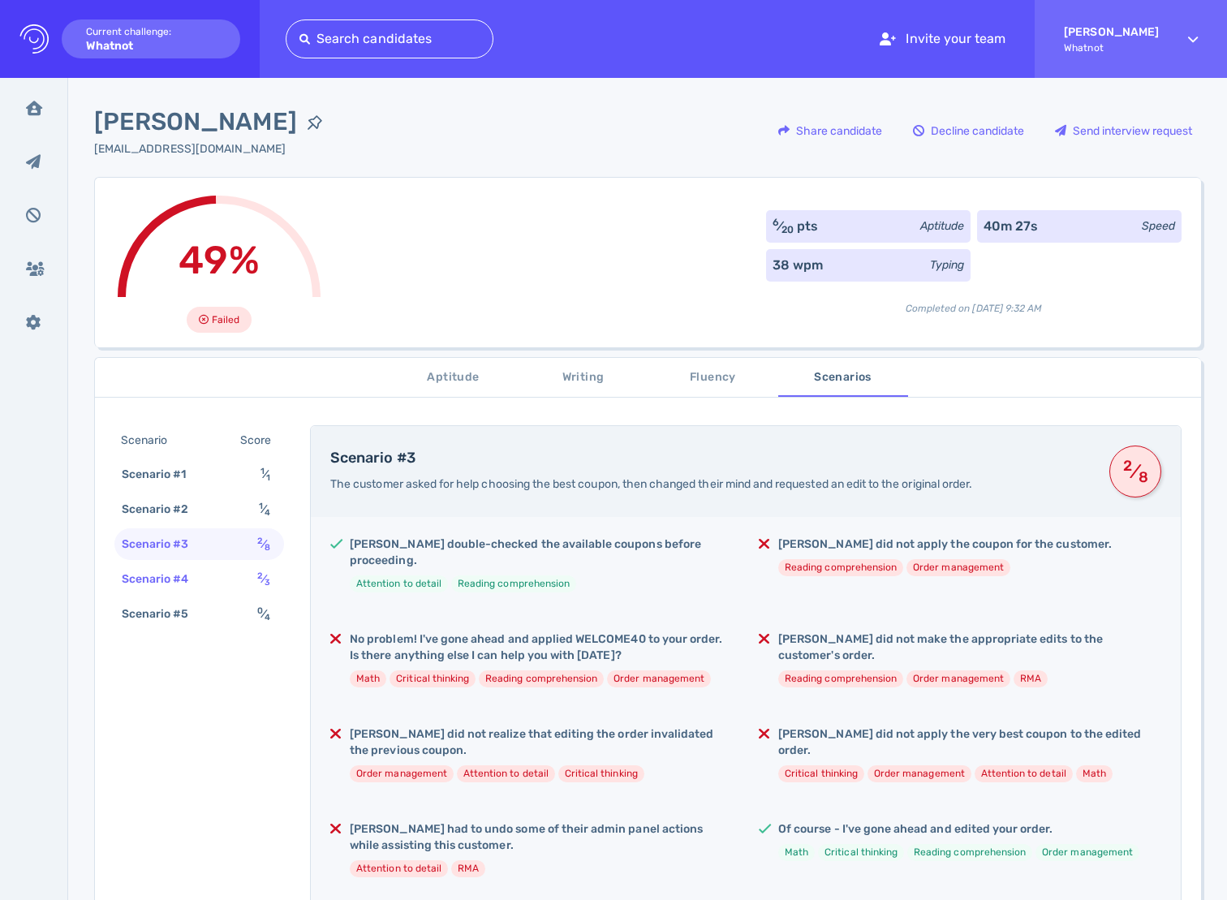
click at [177, 576] on div "Scenario #4" at bounding box center [163, 579] width 90 height 24
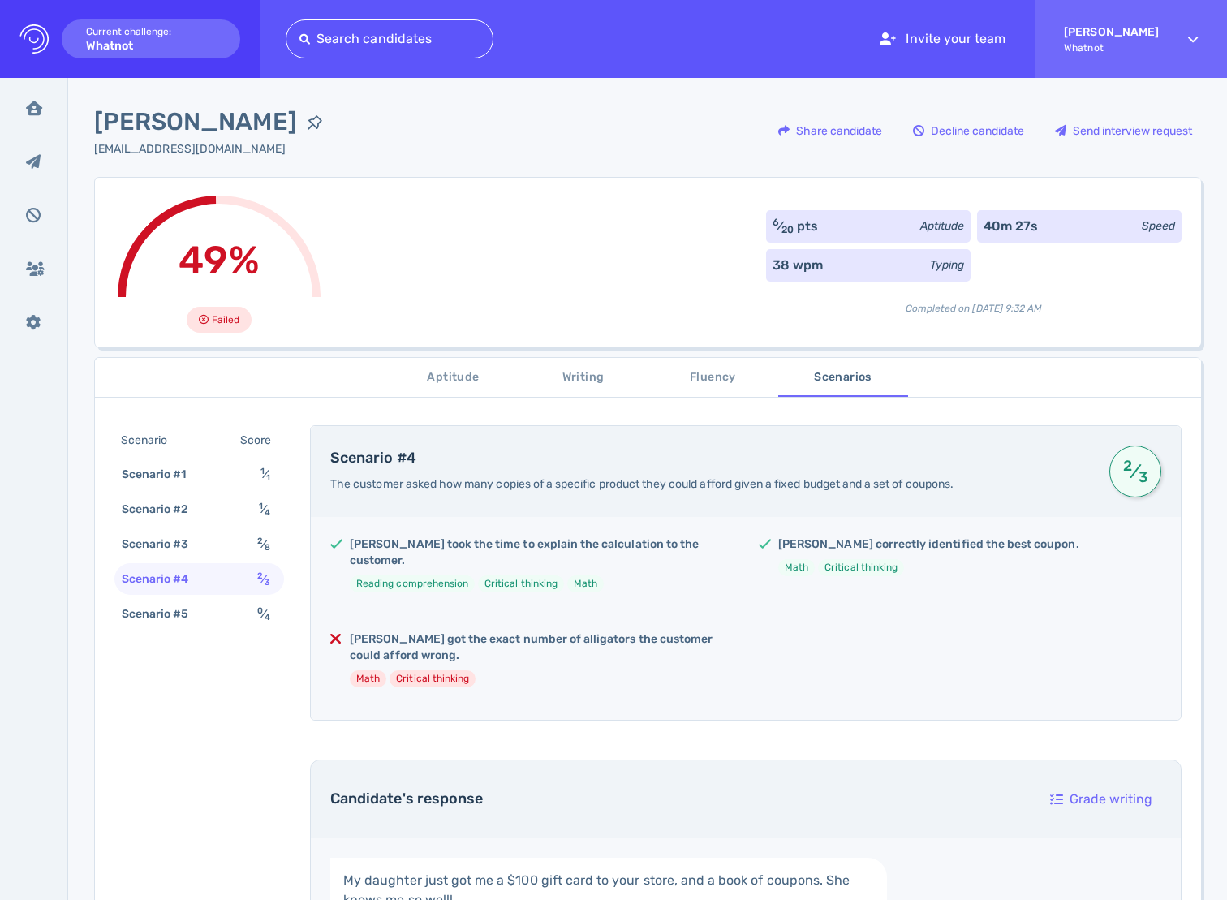
click at [233, 630] on div "Scenario Score Scenario #1 1 ⁄ 1 Scenario #2 1 ⁄ 4 Scenario #3 2 ⁄ 8 Scenario #…" at bounding box center [199, 529] width 170 height 208
click at [665, 639] on h5 "Daryl got the exact number of alligators the customer could afford wrong." at bounding box center [541, 647] width 383 height 32
click at [183, 123] on span "Daryl Bartholomew" at bounding box center [195, 122] width 203 height 37
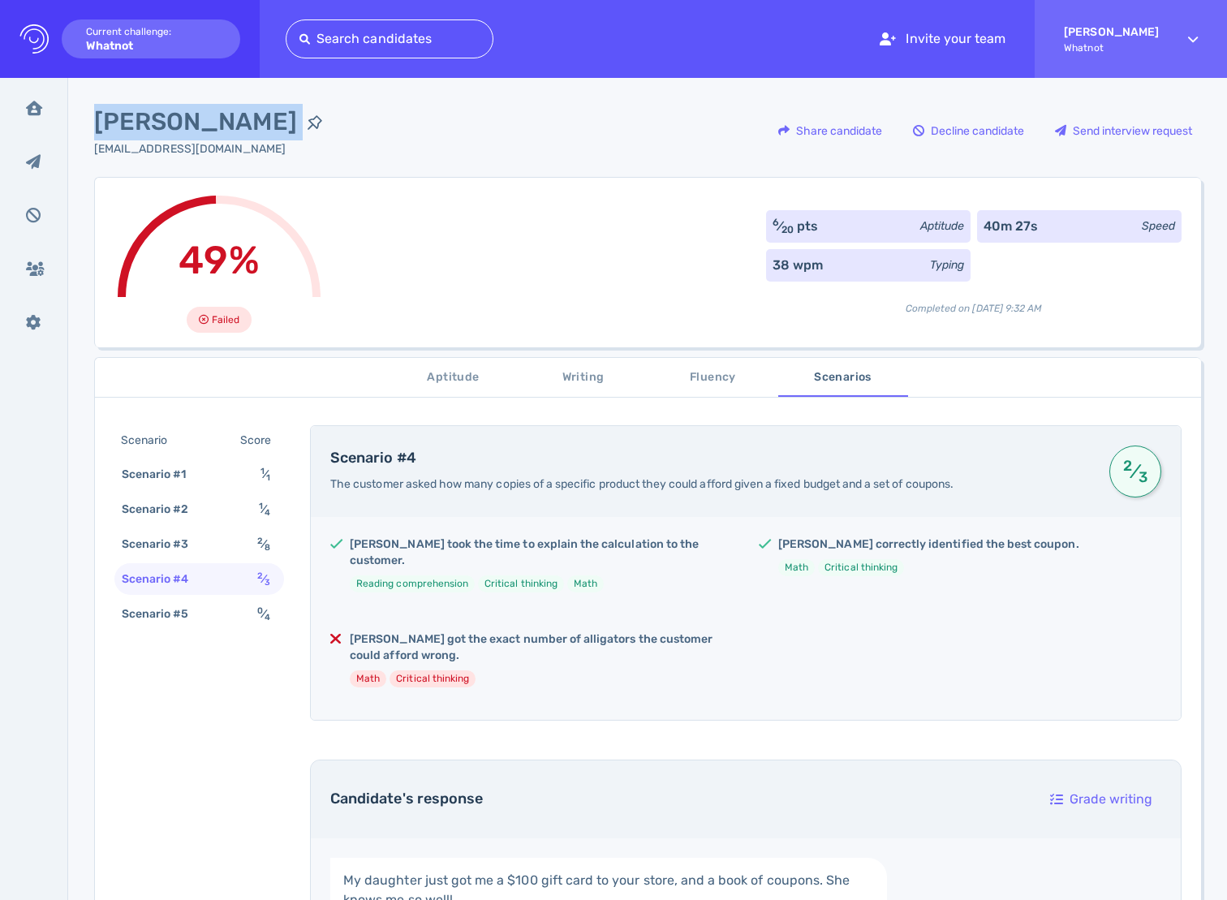
copy div "Daryl Bartholomew"
click at [666, 649] on div "Daryl got the exact number of alligators the customer could afford wrong. Math …" at bounding box center [541, 665] width 383 height 69
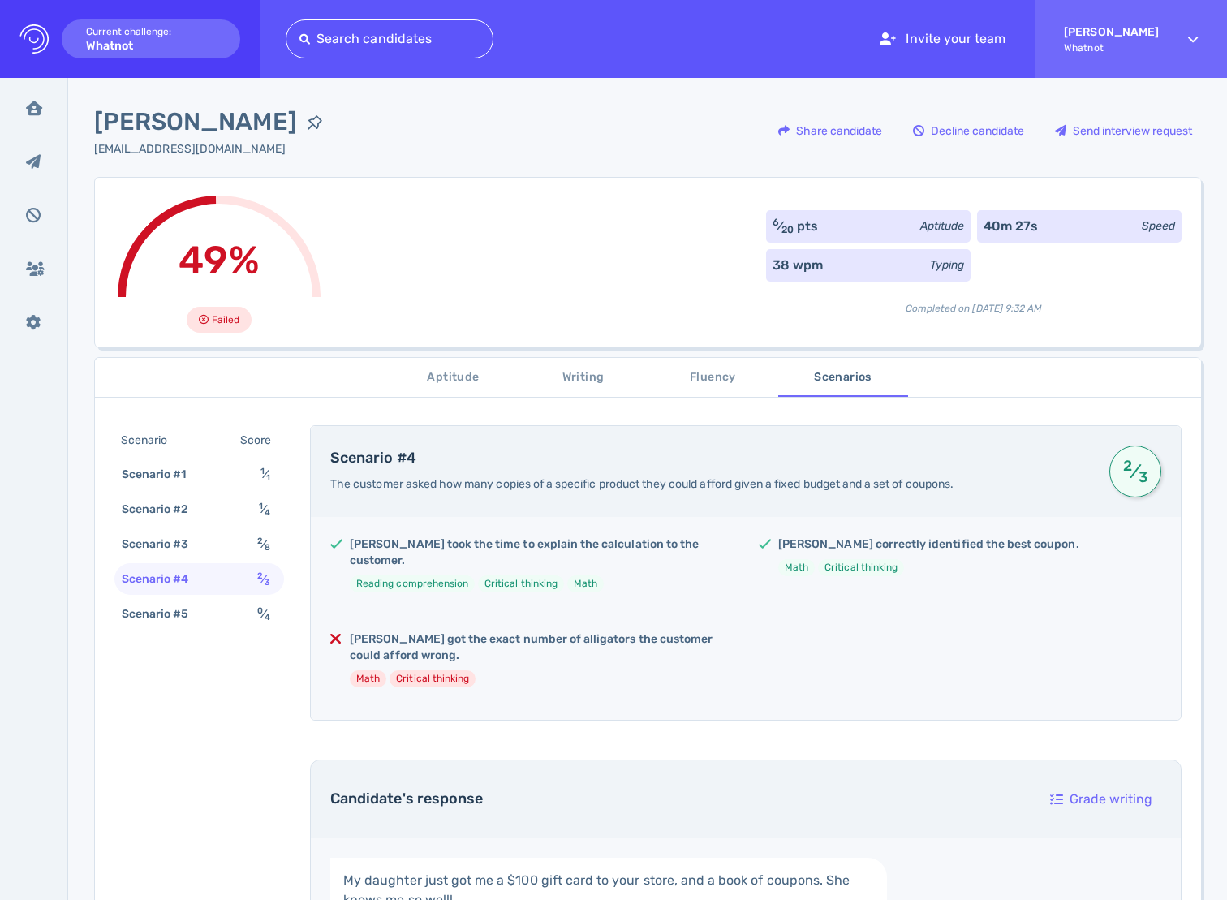
click at [461, 395] on button "Aptitude" at bounding box center [454, 377] width 130 height 39
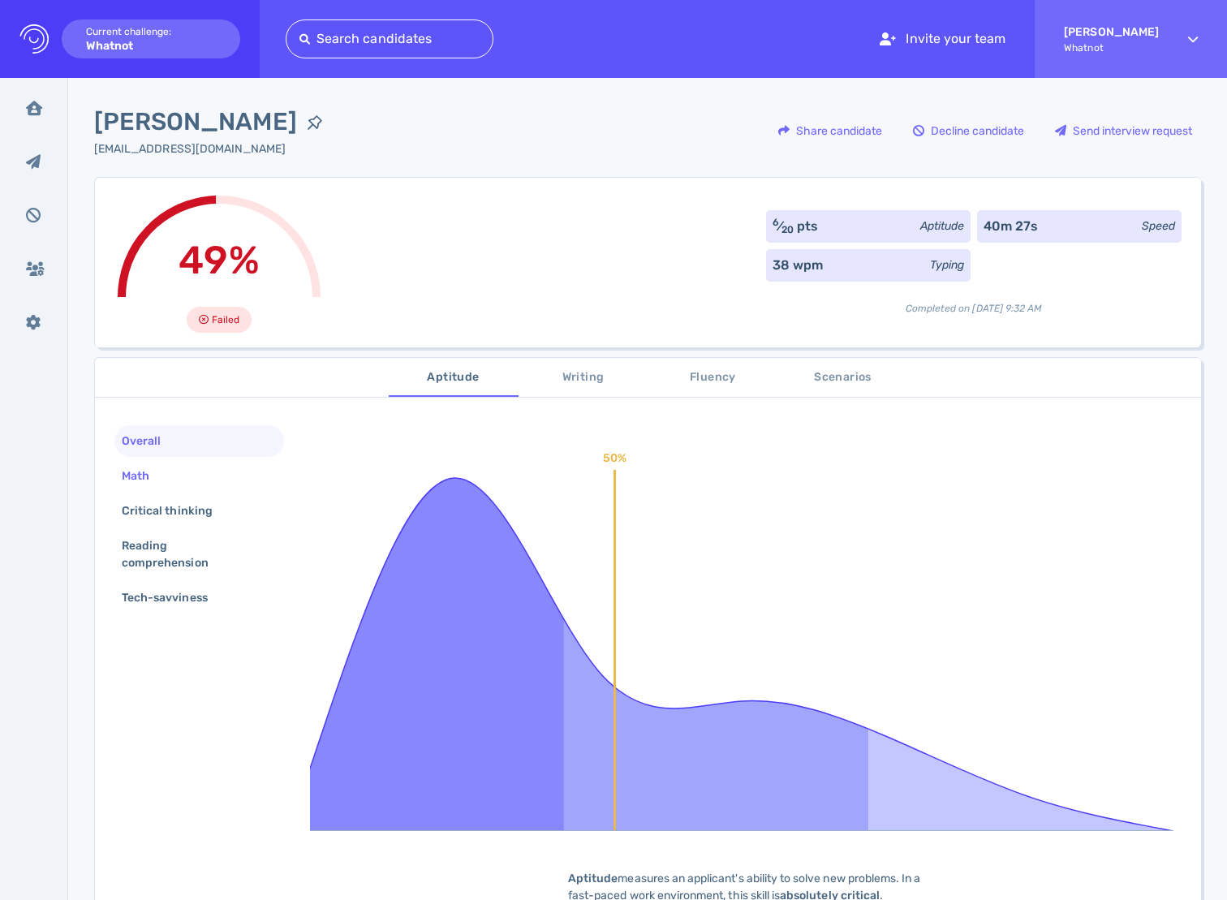
drag, startPoint x: 226, startPoint y: 460, endPoint x: 219, endPoint y: 470, distance: 12.2
click at [226, 461] on div "Math" at bounding box center [199, 476] width 170 height 32
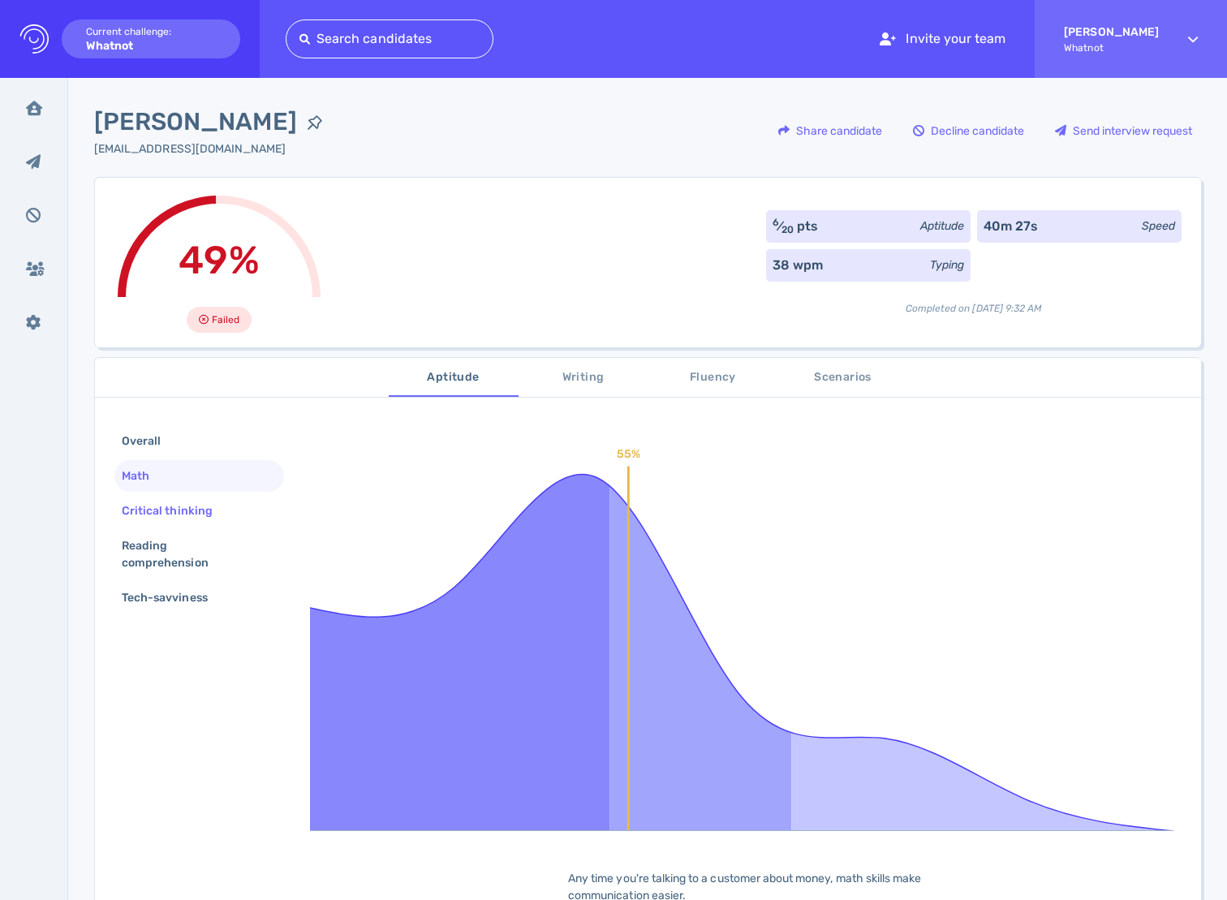
click at [186, 500] on div "Critical thinking" at bounding box center [175, 511] width 114 height 24
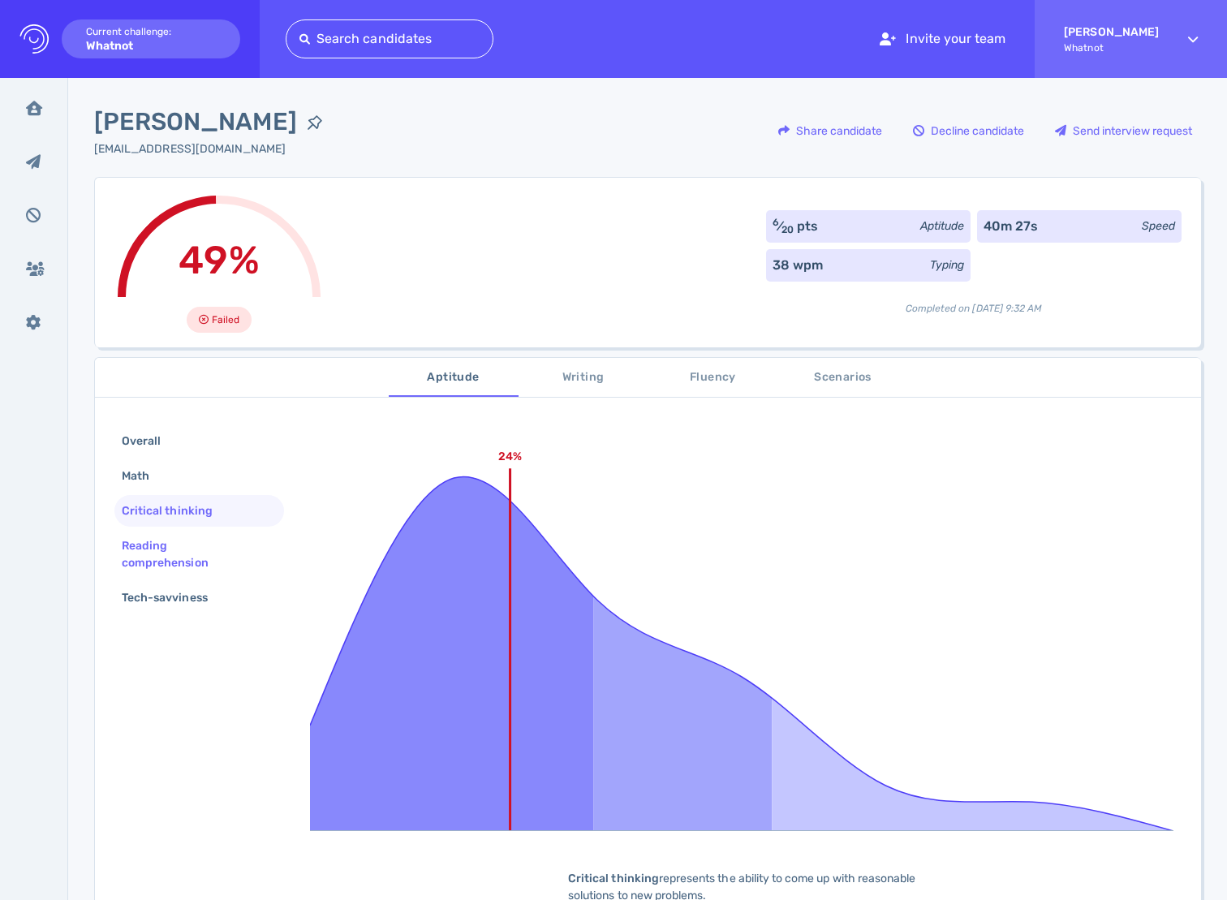
drag, startPoint x: 175, startPoint y: 536, endPoint x: 170, endPoint y: 555, distance: 19.3
click at [176, 536] on div "Reading comprehension" at bounding box center [192, 554] width 148 height 41
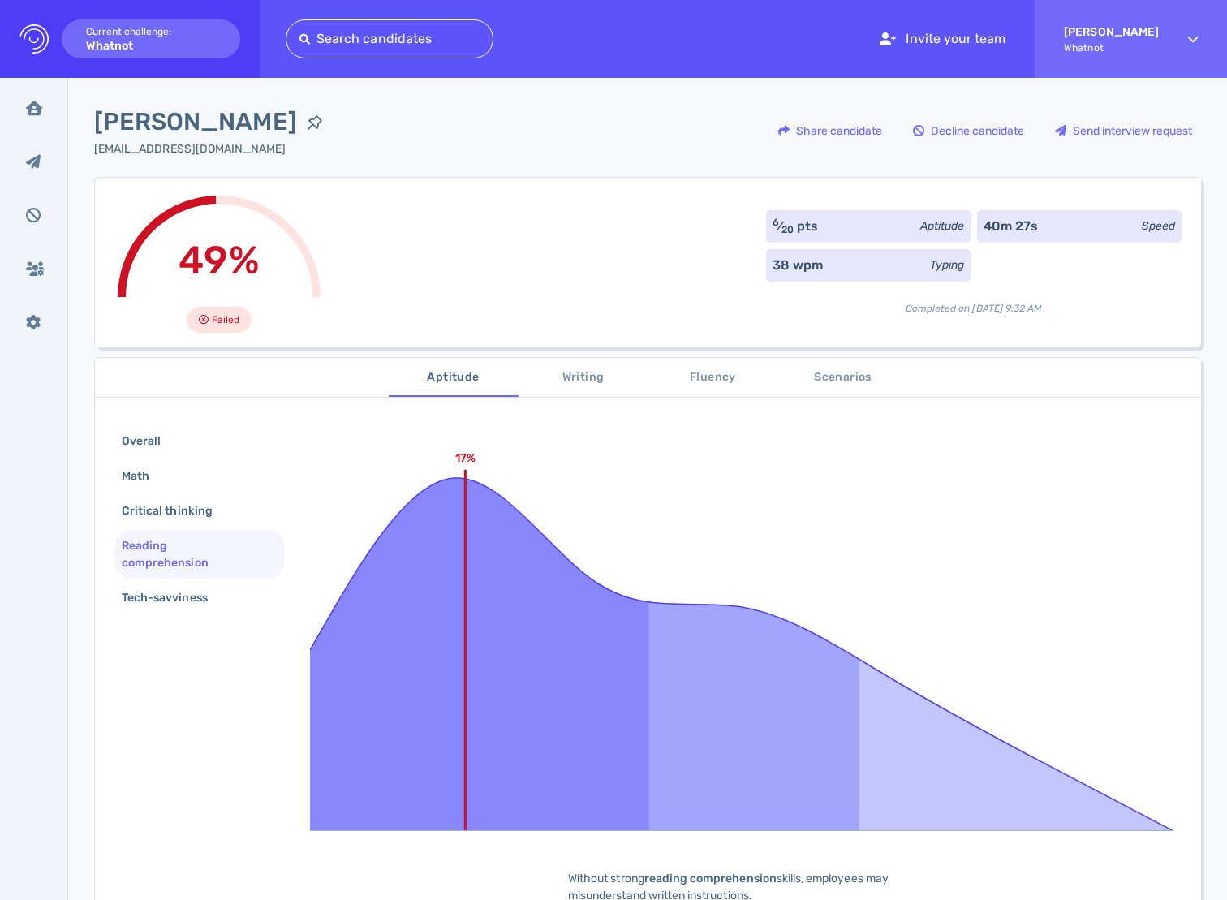
click at [166, 569] on div "Reading comprehension" at bounding box center [192, 554] width 148 height 41
